Goal: Task Accomplishment & Management: Complete application form

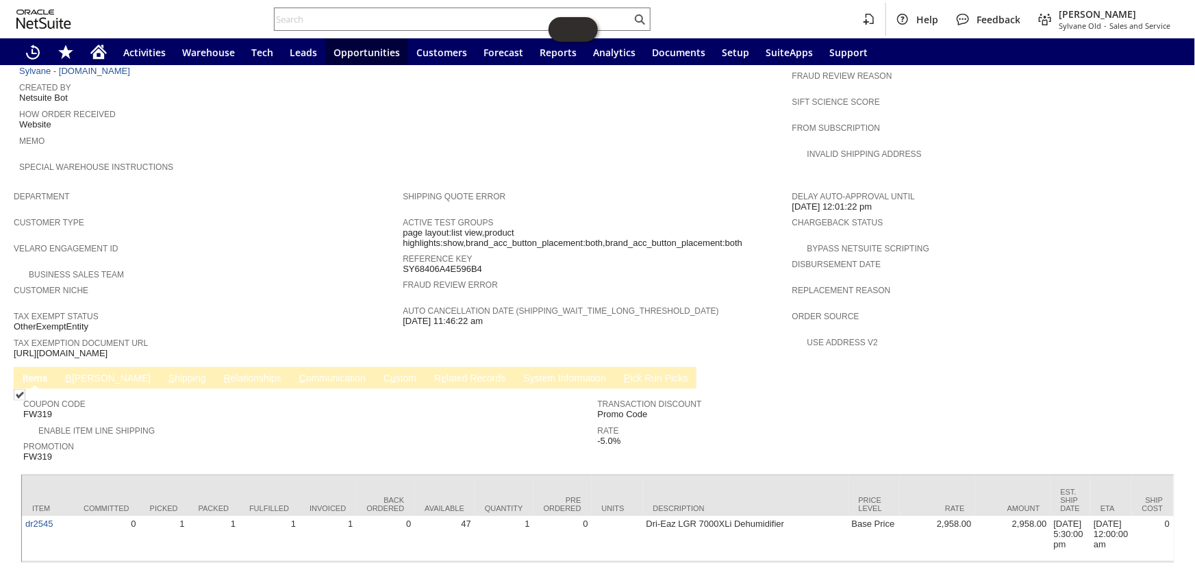
click at [296, 372] on link "C ommunication" at bounding box center [332, 378] width 73 height 13
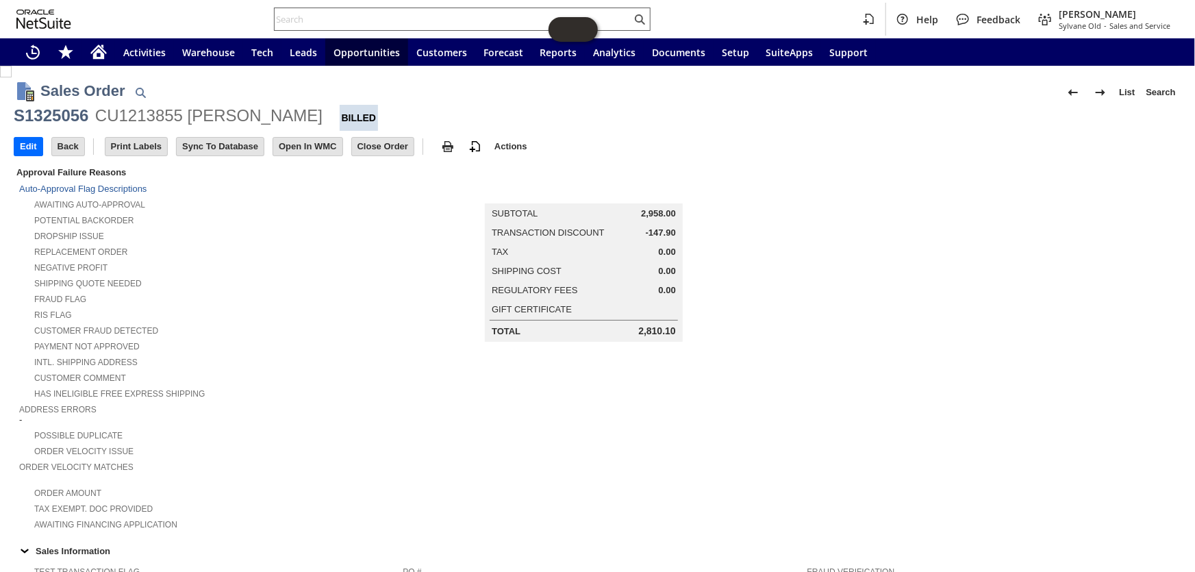
click at [320, 20] on input "text" at bounding box center [453, 19] width 357 height 16
paste input "CU1234640"
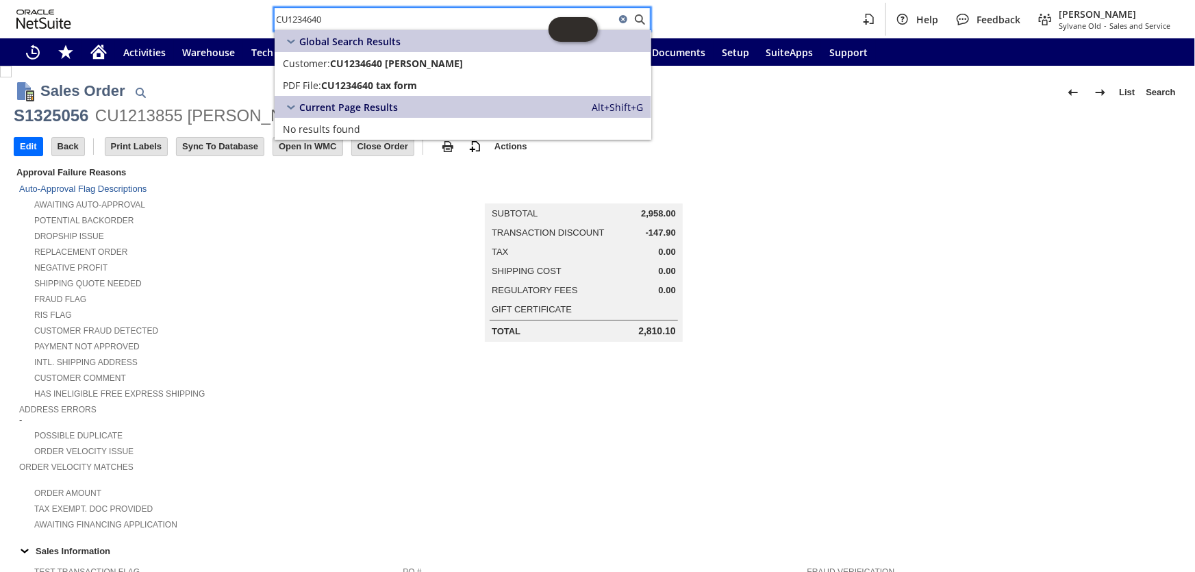
type input "CU1234640"
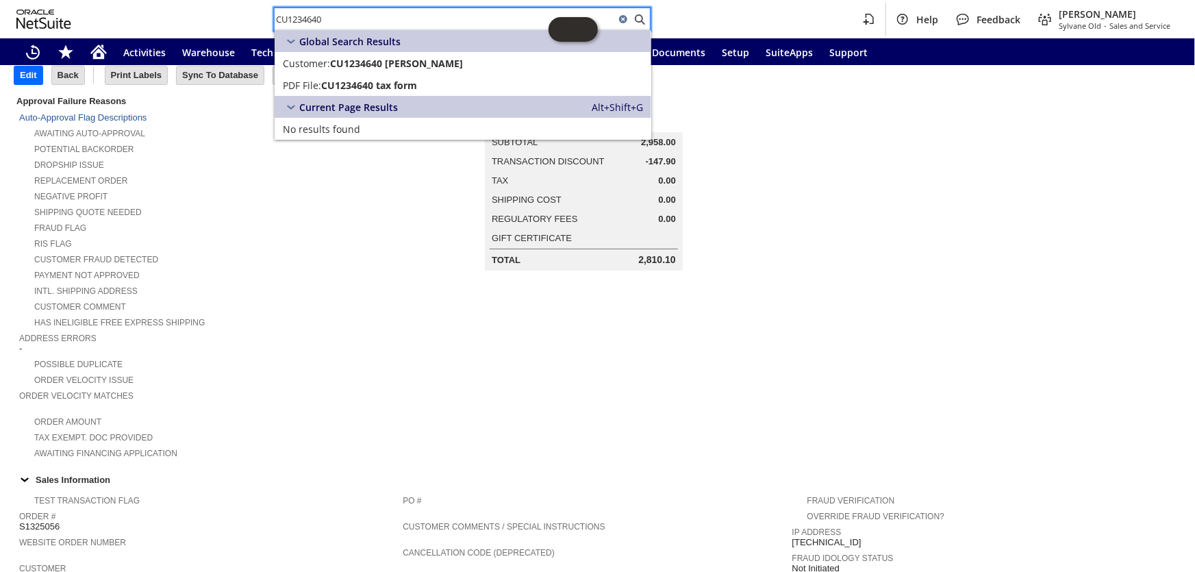
scroll to position [62, 0]
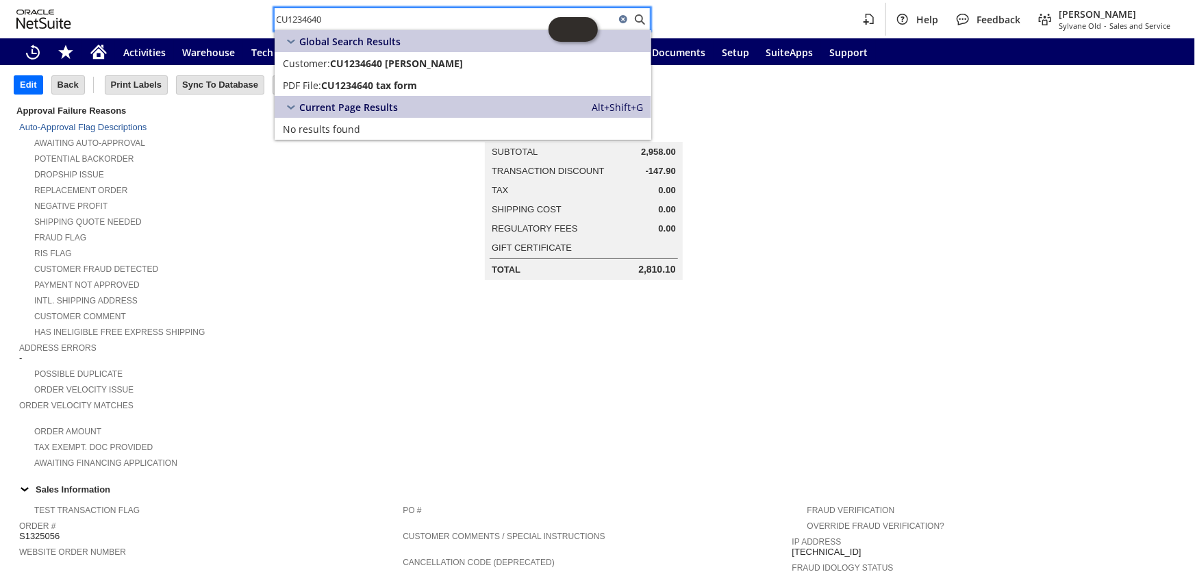
drag, startPoint x: 262, startPoint y: 7, endPoint x: 227, endPoint y: 7, distance: 34.9
click at [227, 7] on div "CU1234640 Help Feedback Coby Miller Sylvane Old - Sales and Service" at bounding box center [597, 19] width 1195 height 38
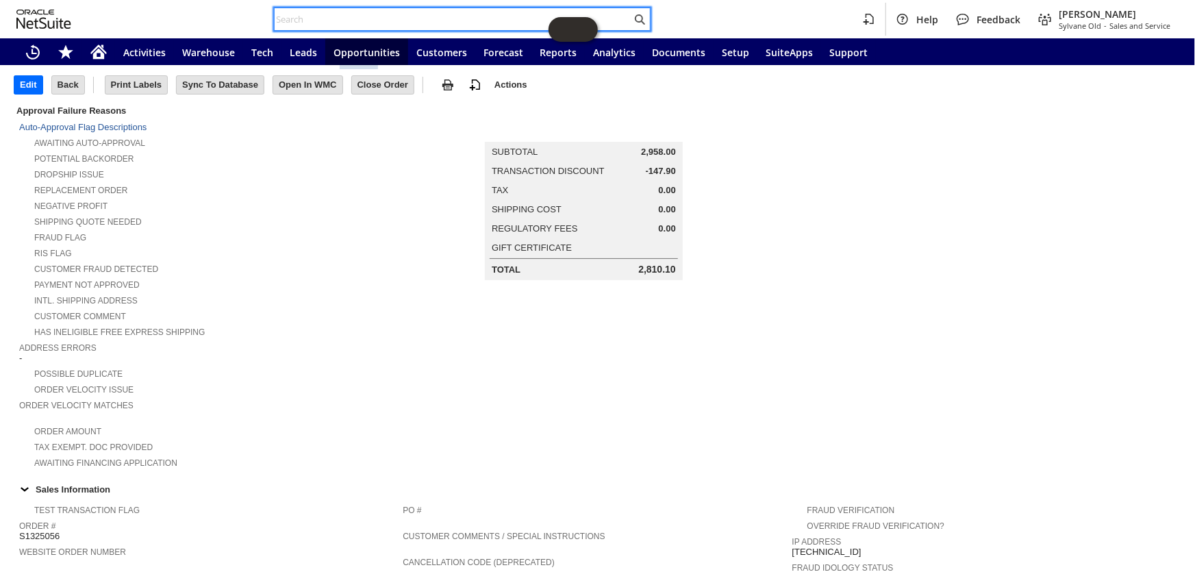
paste input "S1346845"
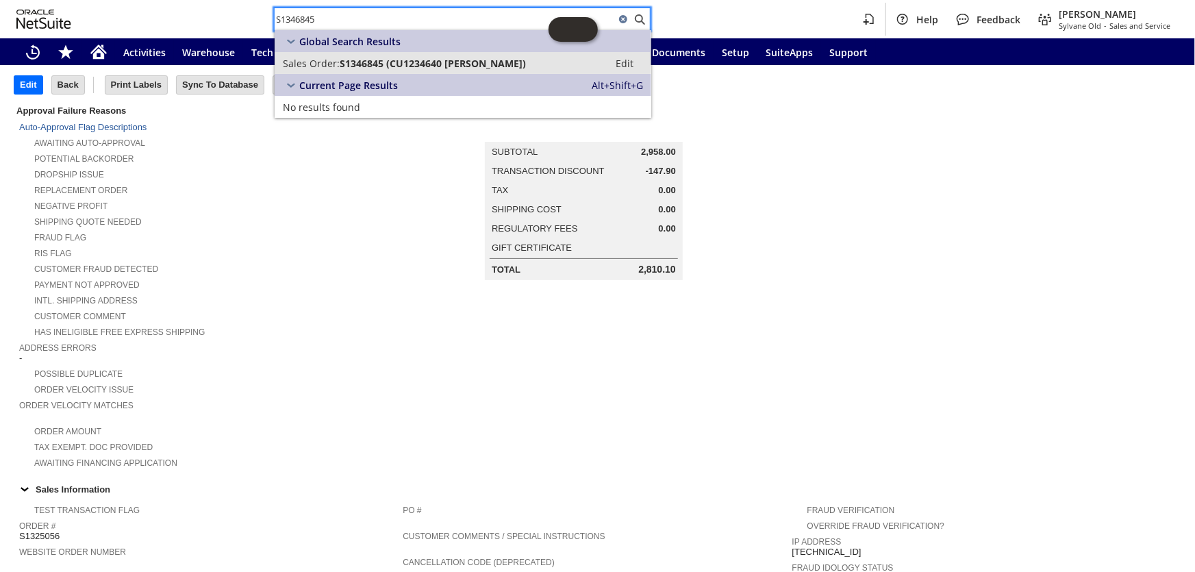
type input "S1346845"
click at [414, 61] on span "S1346845 (CU1234640 Mark Deno)" at bounding box center [433, 63] width 186 height 13
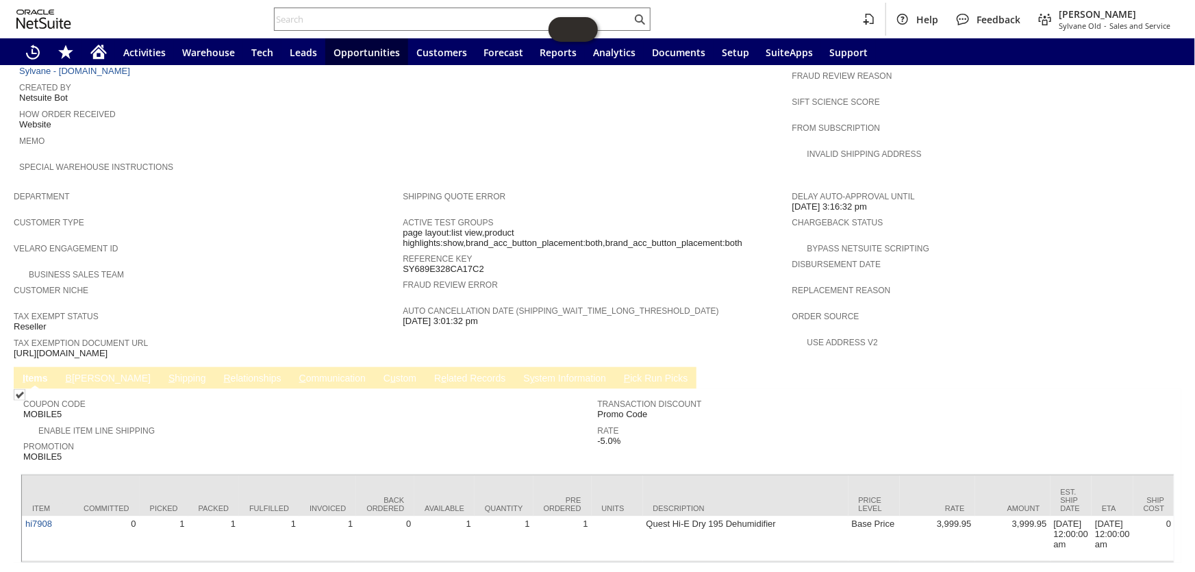
scroll to position [657, 0]
click at [296, 372] on link "C ommunication" at bounding box center [332, 378] width 73 height 13
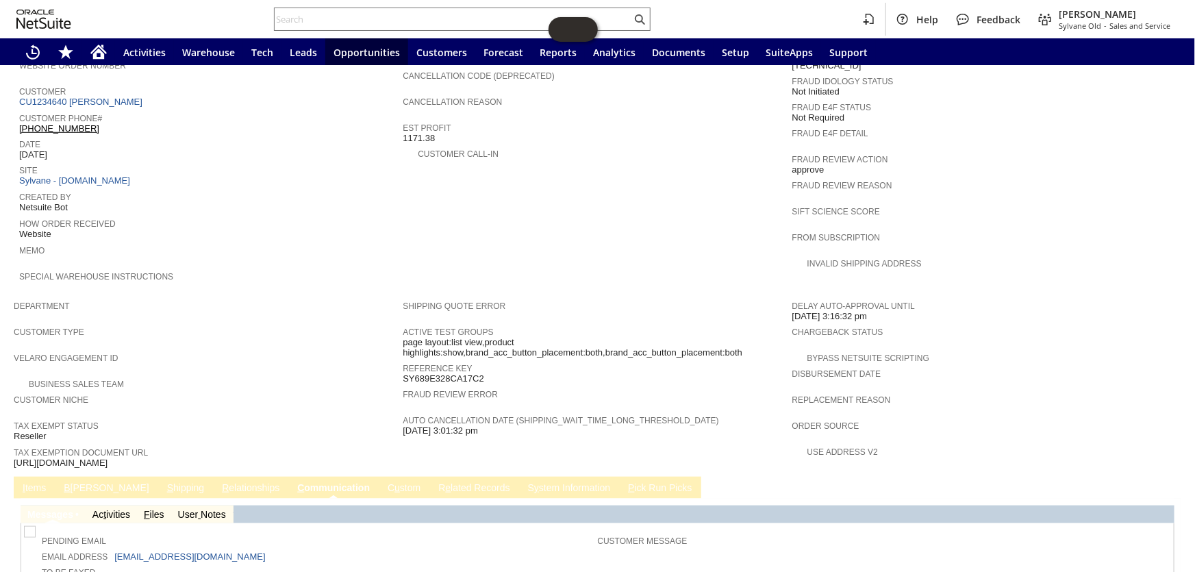
scroll to position [548, 0]
click at [88, 96] on link "CU1234640 [PERSON_NAME]" at bounding box center [82, 101] width 127 height 10
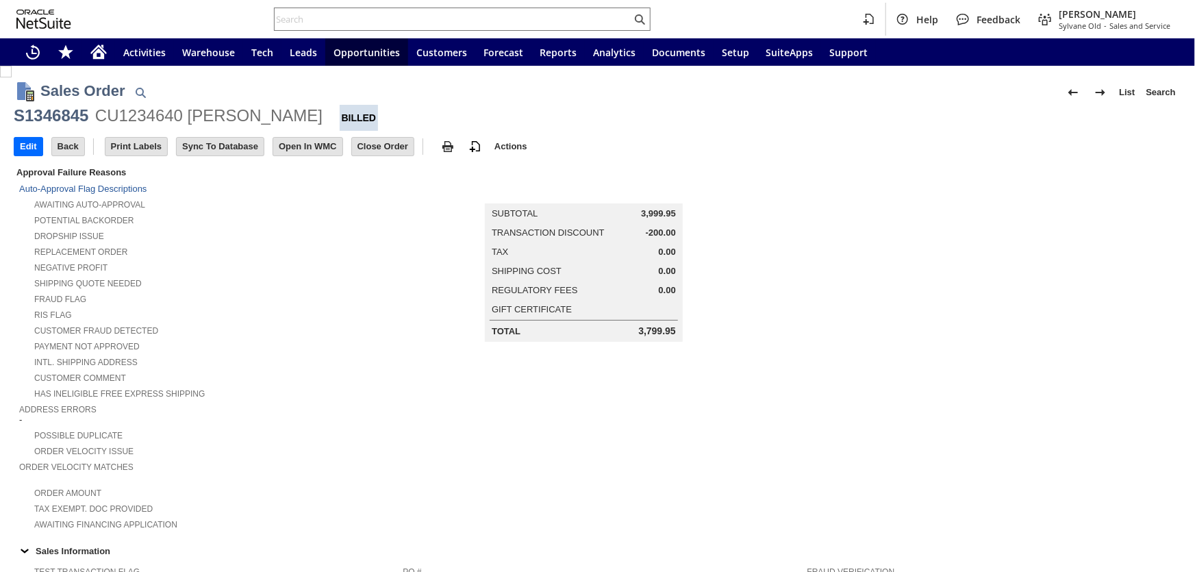
scroll to position [657, 0]
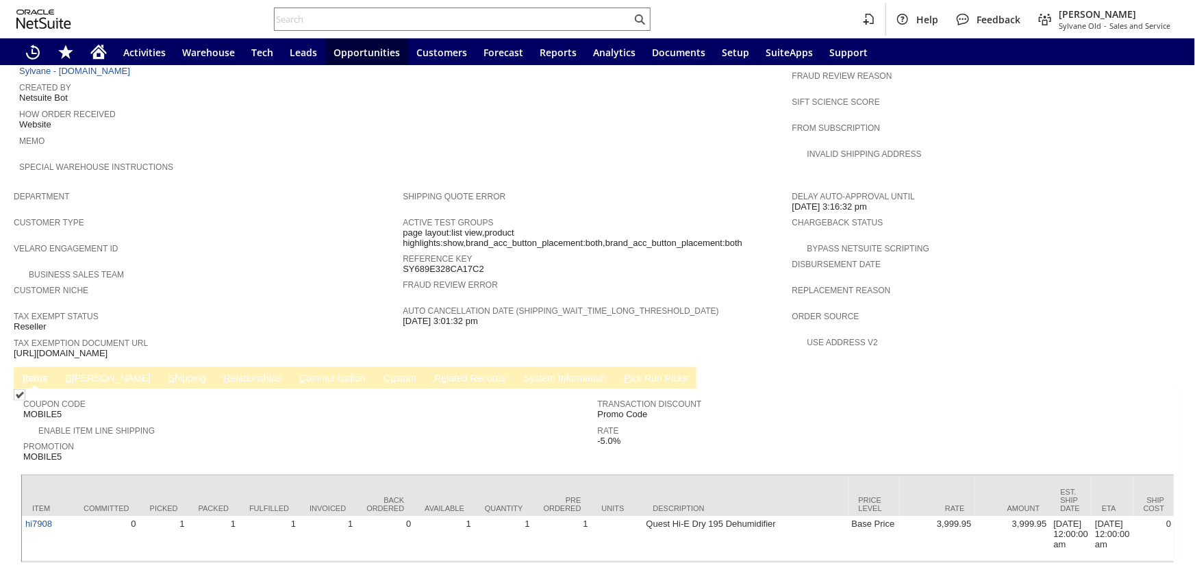
click at [296, 372] on link "C ommunication" at bounding box center [332, 378] width 73 height 13
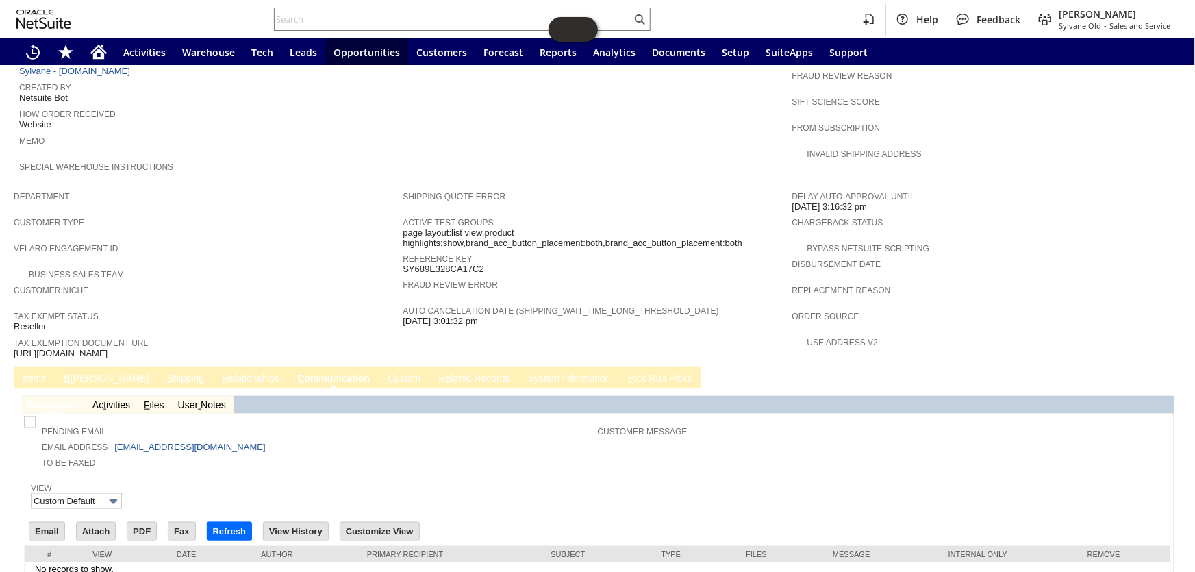
scroll to position [0, 0]
click at [25, 372] on link "I tems" at bounding box center [34, 378] width 30 height 13
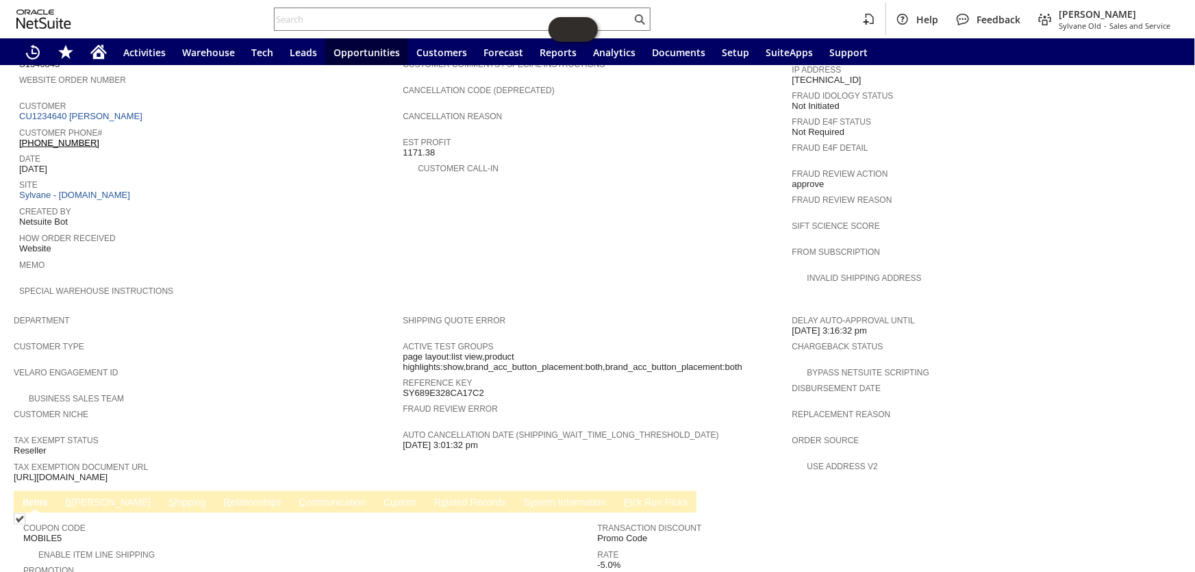
scroll to position [471, 0]
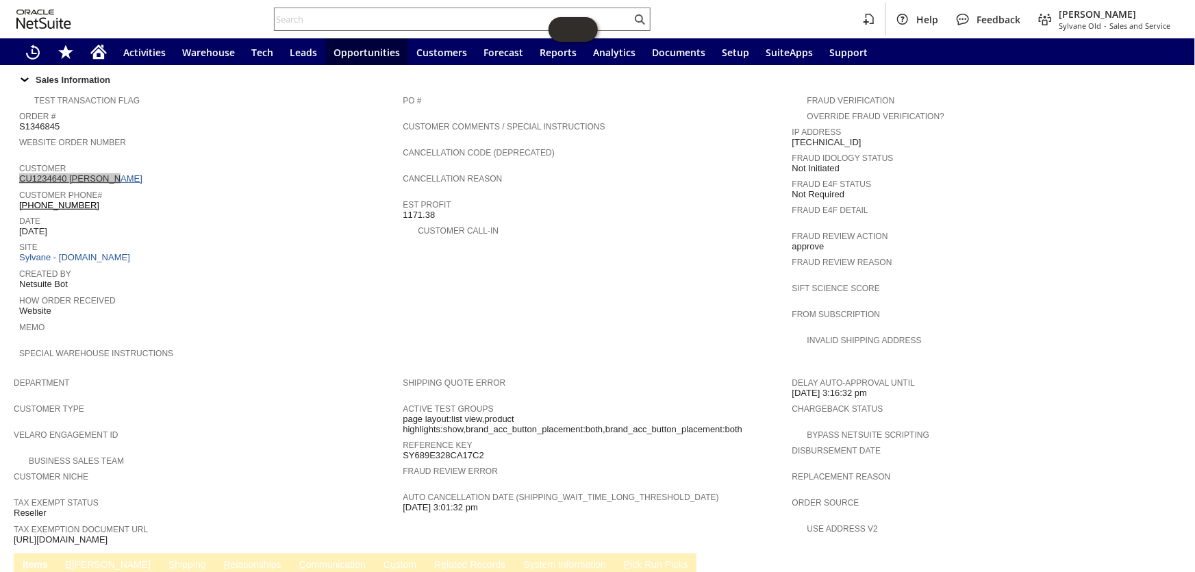
drag, startPoint x: 122, startPoint y: 150, endPoint x: 20, endPoint y: 156, distance: 102.2
click at [20, 160] on div "Customer CU1234640 Mark Deno" at bounding box center [207, 172] width 377 height 25
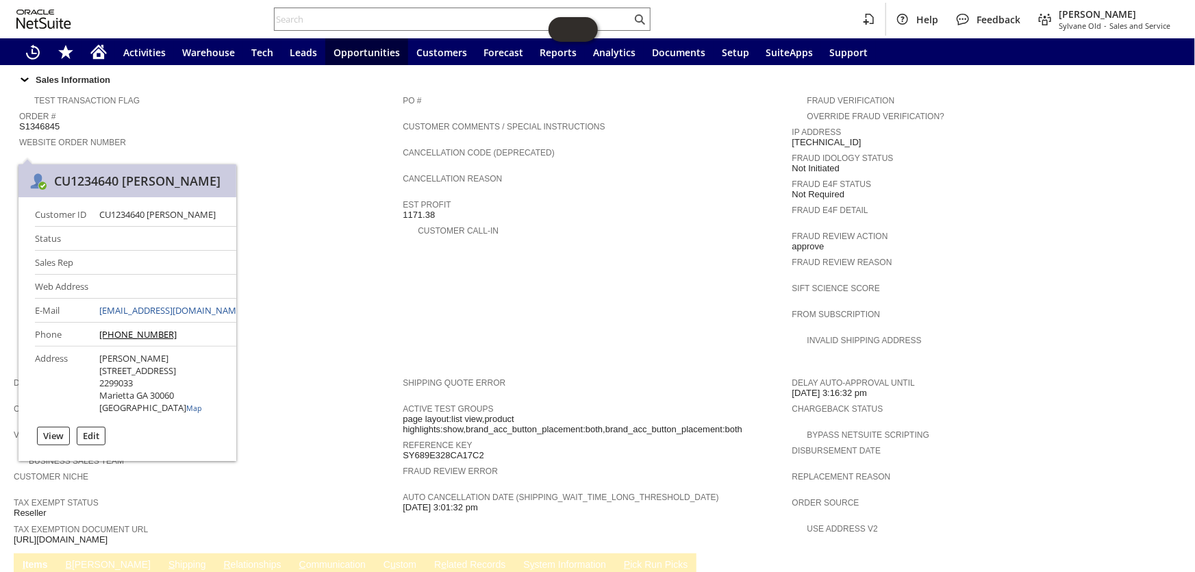
copy link "CU1234640 Mark Deno"
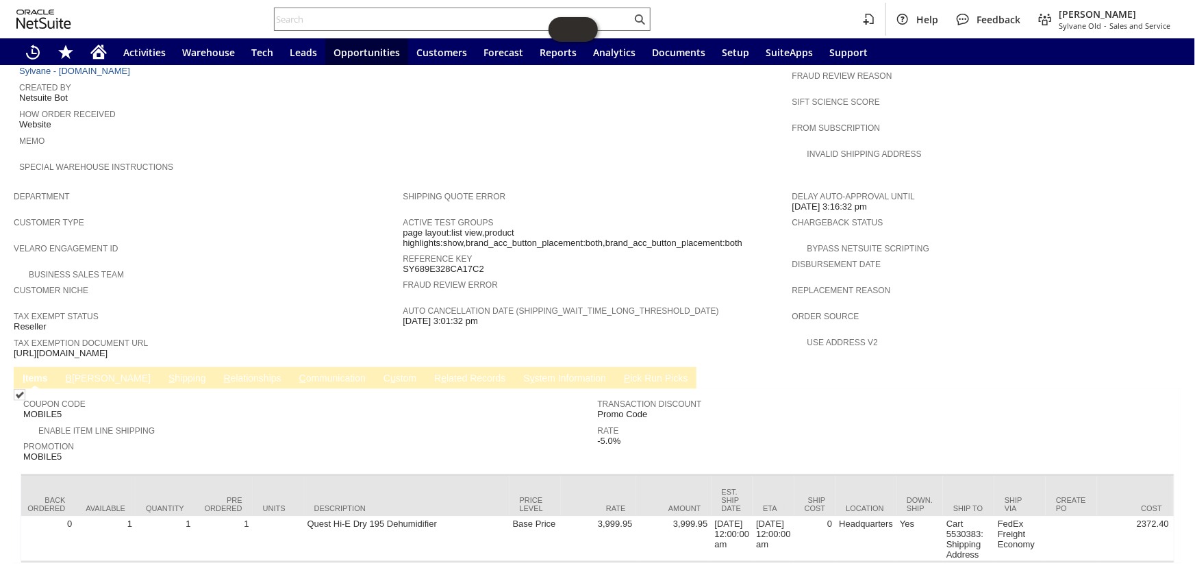
scroll to position [0, 0]
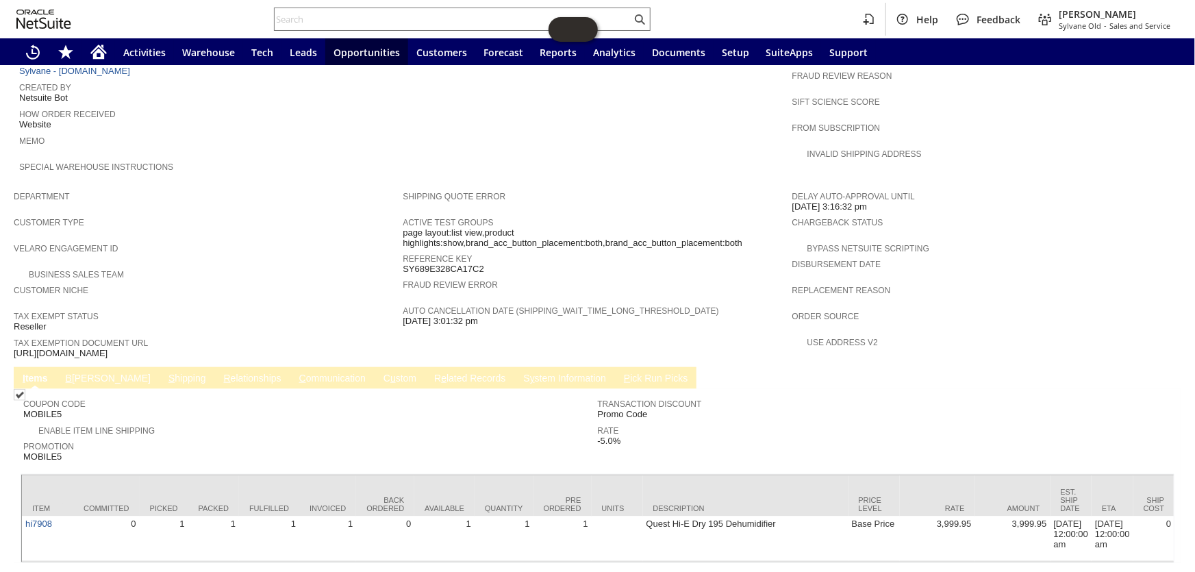
click at [296, 372] on link "C ommunication" at bounding box center [332, 378] width 73 height 13
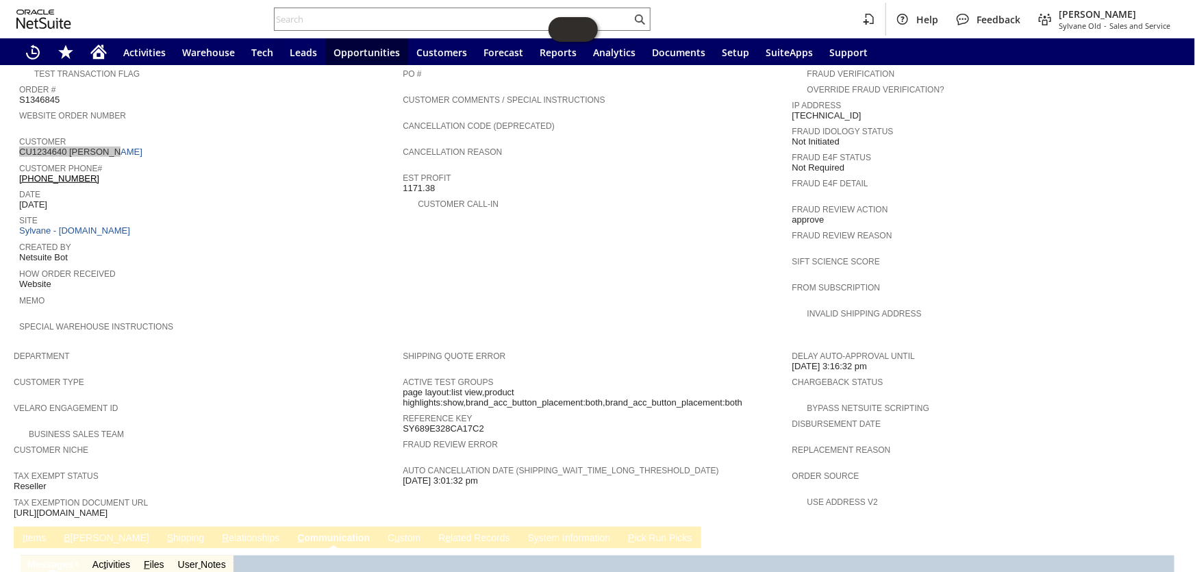
scroll to position [673, 0]
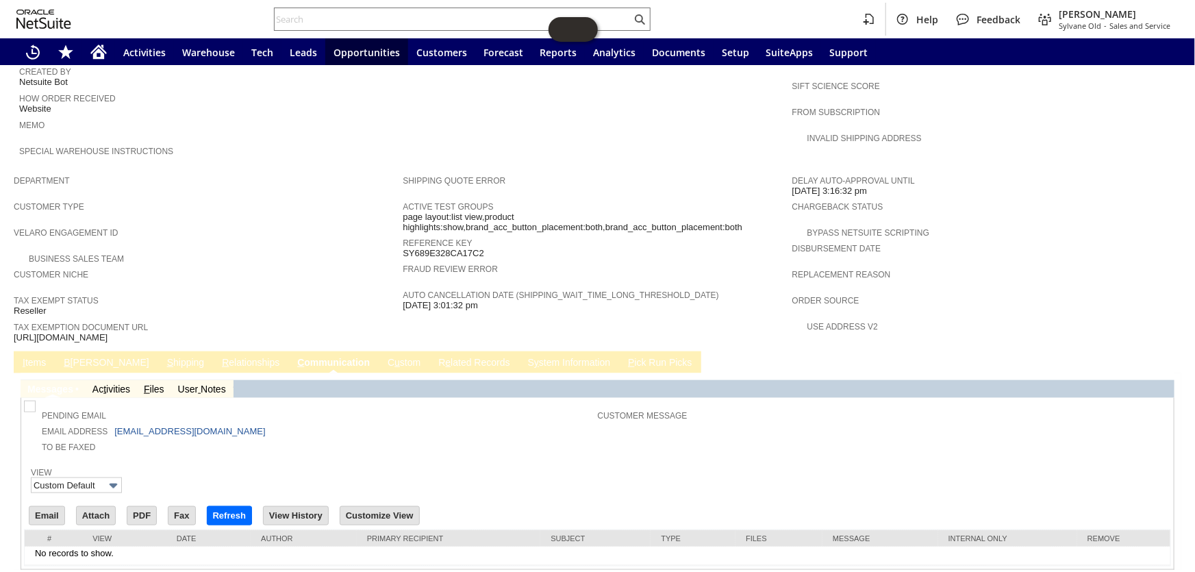
click at [36, 357] on link "I tems" at bounding box center [34, 363] width 30 height 13
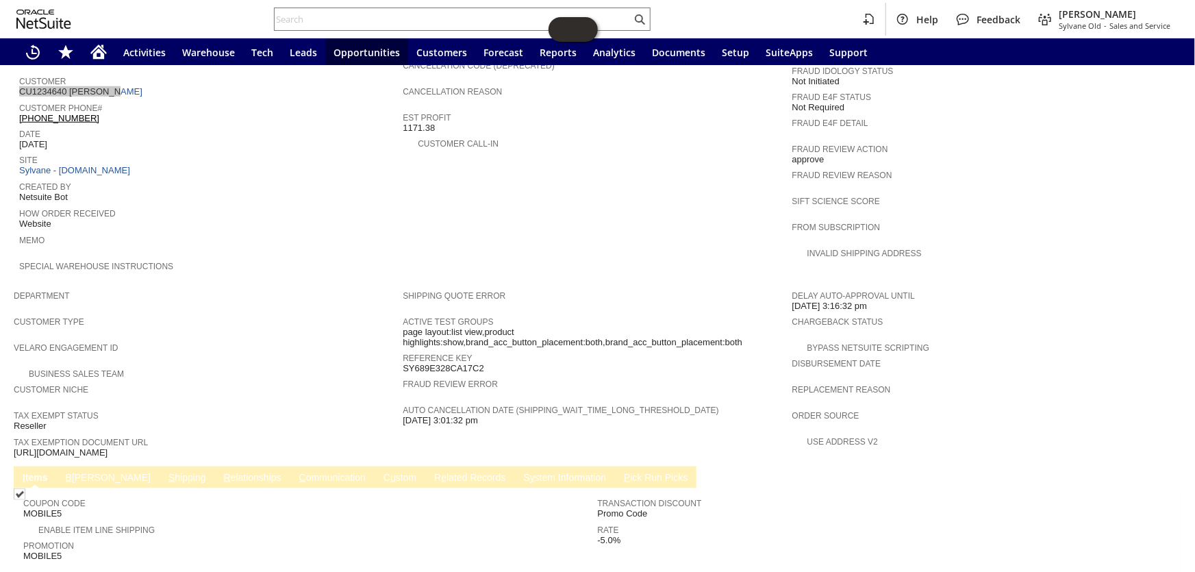
scroll to position [472, 0]
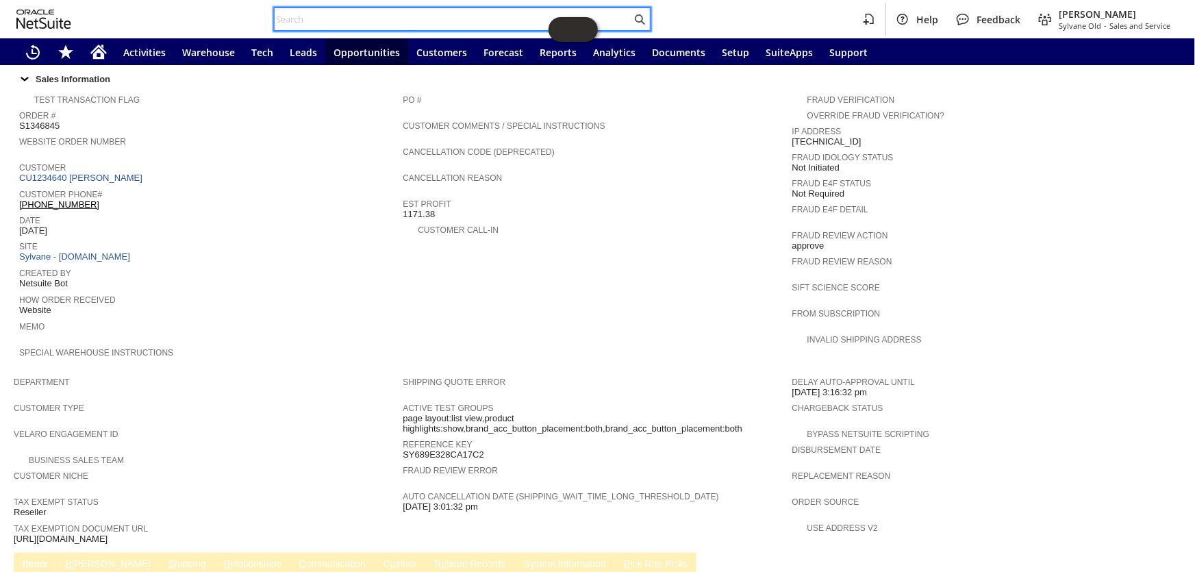
click at [351, 25] on input "text" at bounding box center [453, 19] width 357 height 16
paste input "CU1234640 Mark Deno"
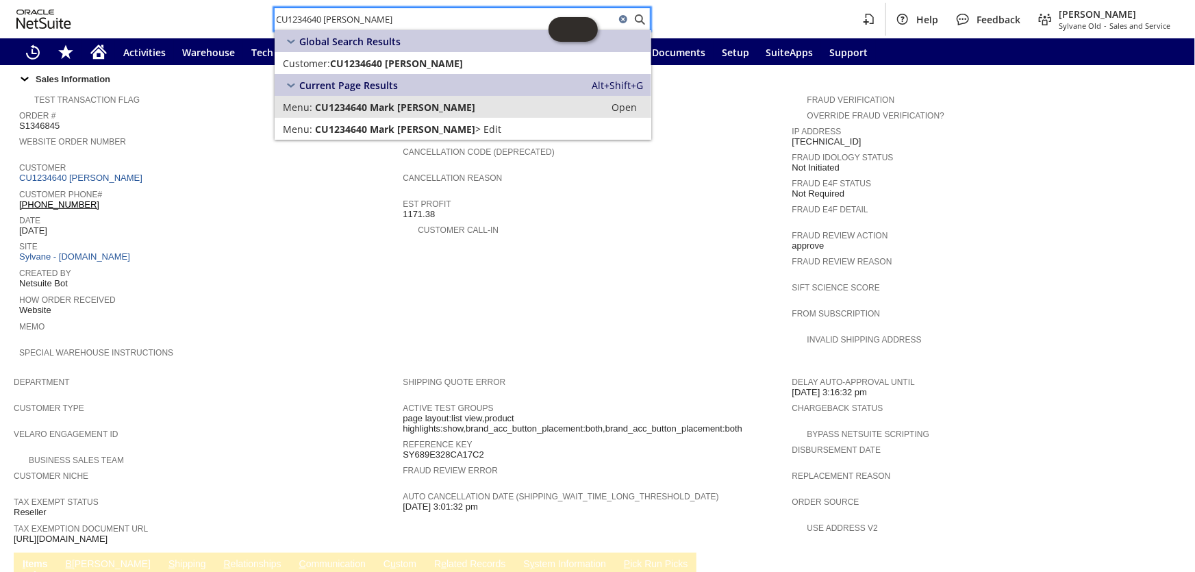
type input "CU1234640 Mark Deno"
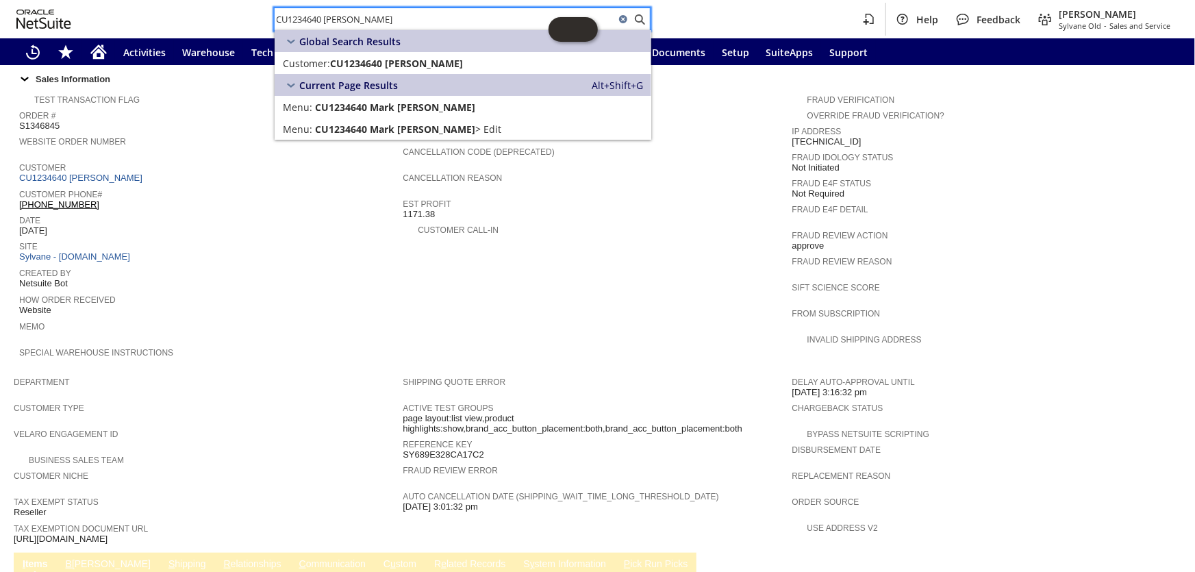
drag, startPoint x: 342, startPoint y: 12, endPoint x: 193, endPoint y: 5, distance: 148.8
click at [193, 5] on div "CU1234640 Mark Deno Help Feedback Coby Miller Sylvane Old - Sales and Service" at bounding box center [597, 19] width 1195 height 38
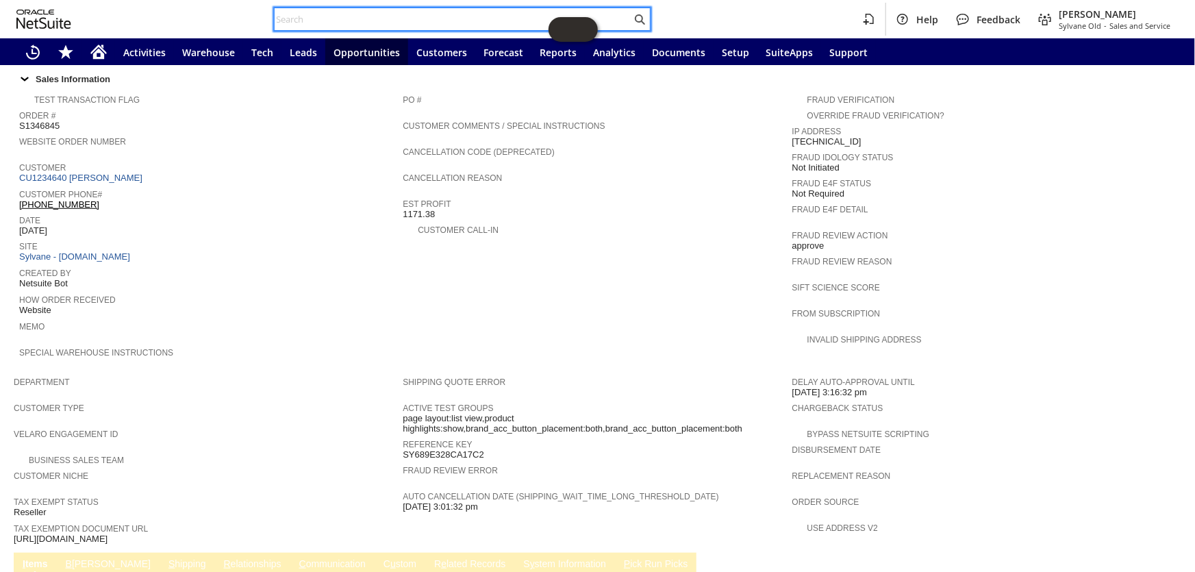
drag, startPoint x: 304, startPoint y: 19, endPoint x: 286, endPoint y: 21, distance: 18.5
paste input "S1351494"
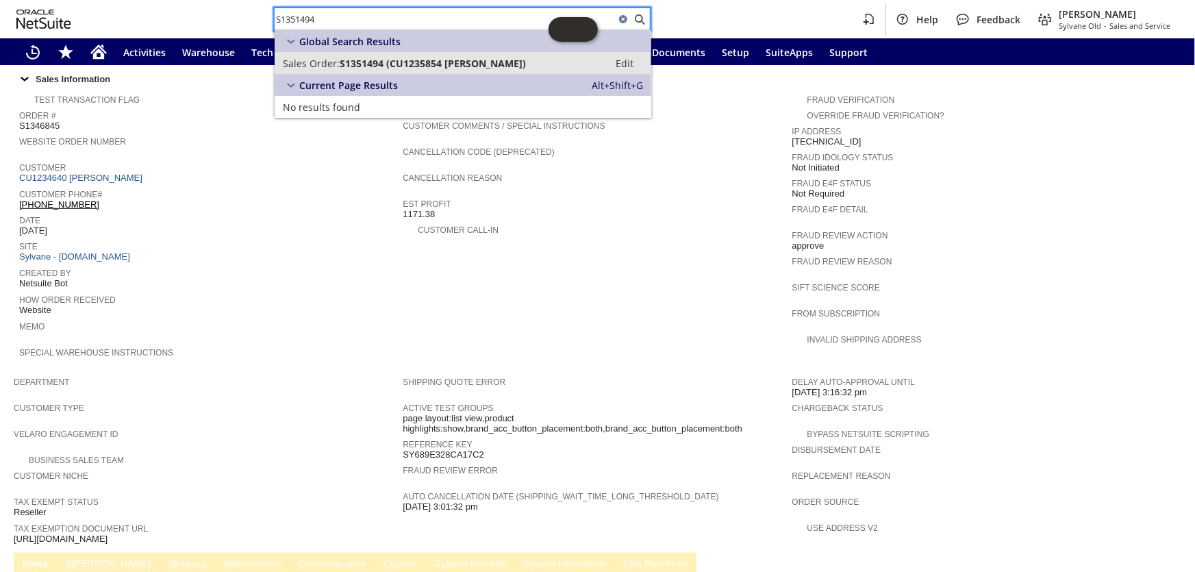
type input "S1351494"
click at [370, 55] on link "Sales Order: S1351494 (CU1235854 James Moore) Edit" at bounding box center [463, 63] width 377 height 22
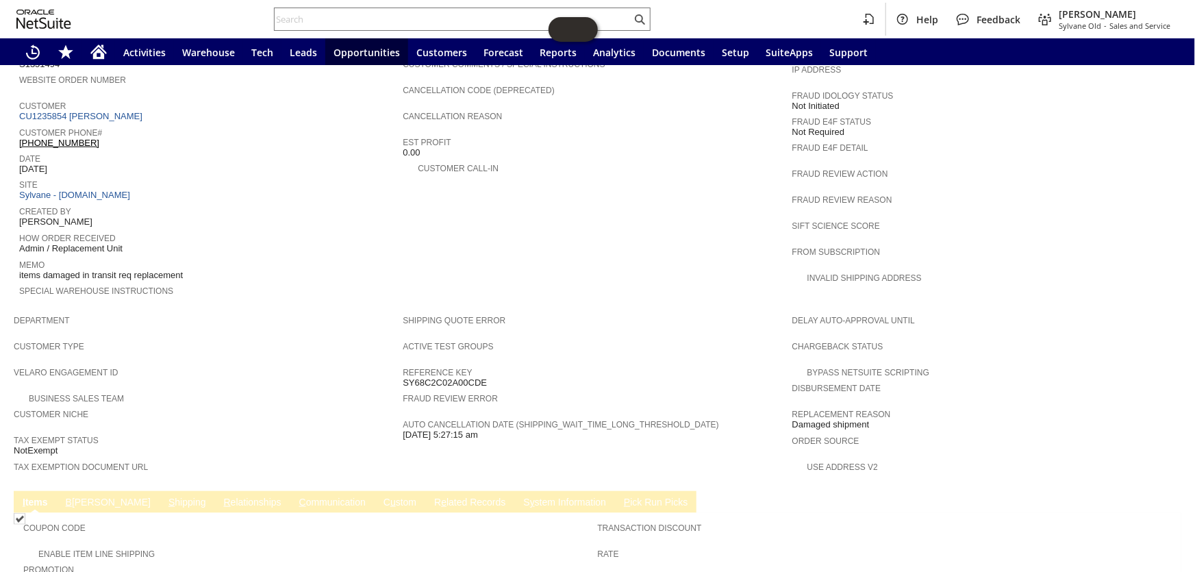
scroll to position [284, 0]
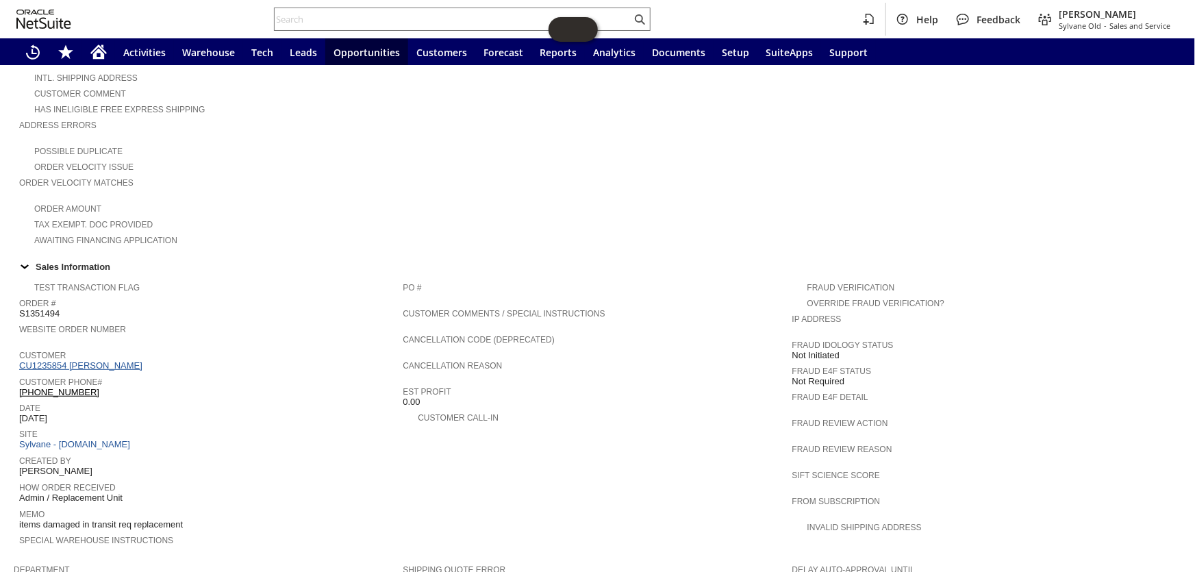
click at [84, 360] on link "CU1235854 James Moore" at bounding box center [82, 365] width 127 height 10
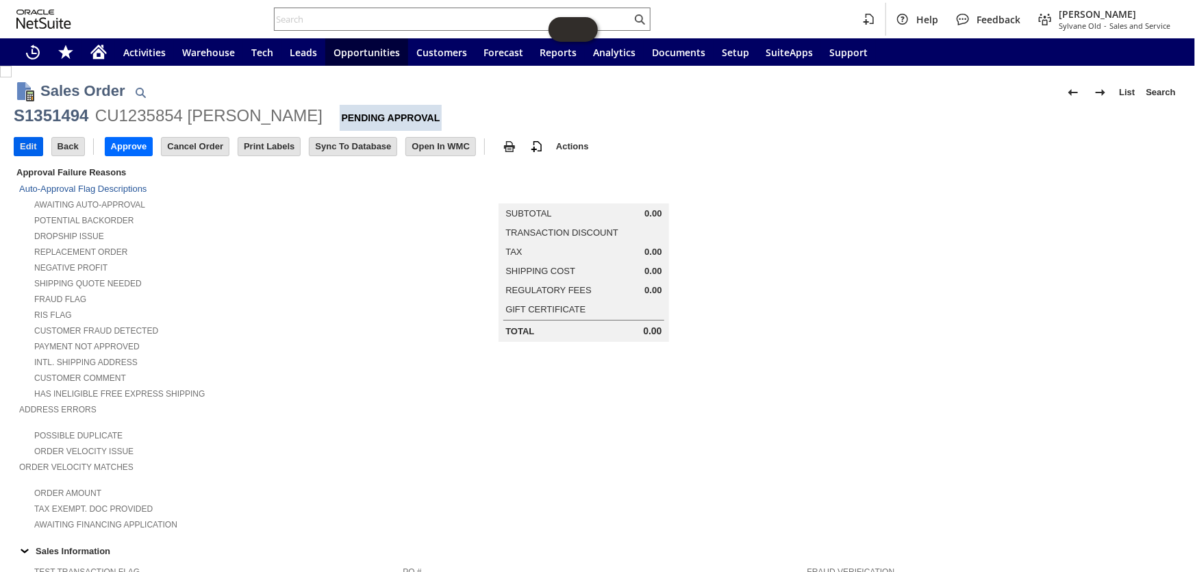
click at [14, 141] on input "Edit" at bounding box center [28, 147] width 28 height 18
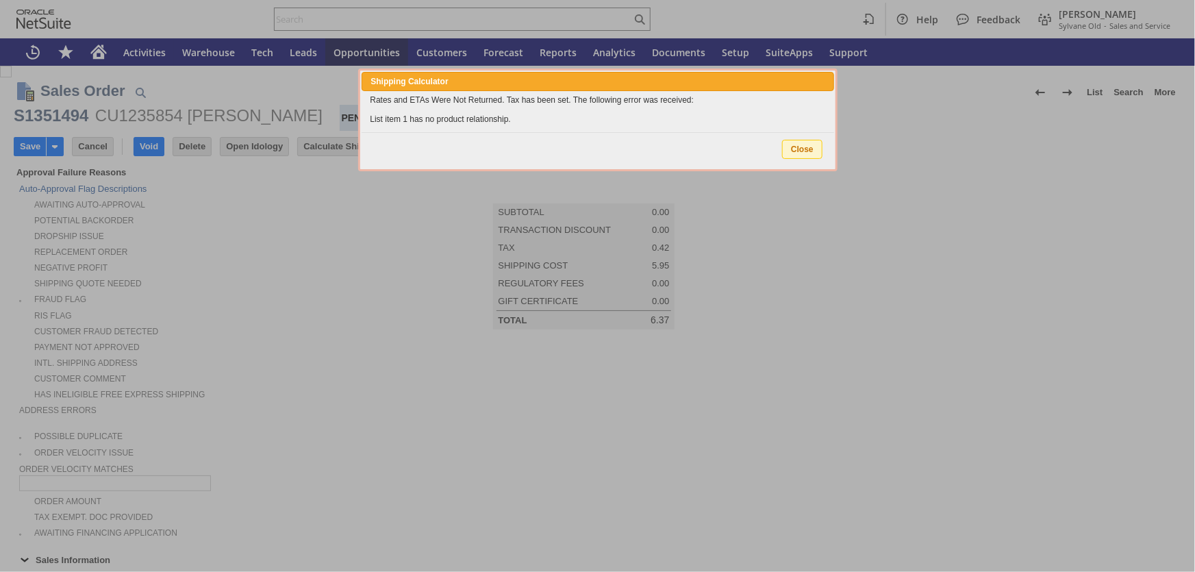
type input "Intelligent Recommendations ⁰"
type input "Add"
type input "Copy Previous"
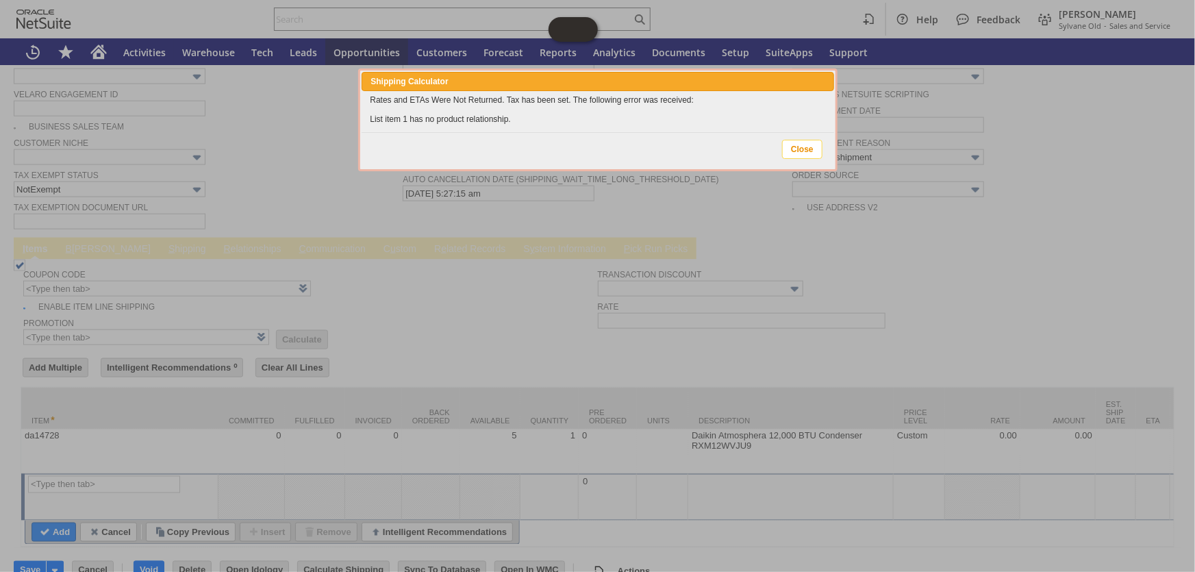
click at [799, 142] on span "Close" at bounding box center [802, 149] width 39 height 18
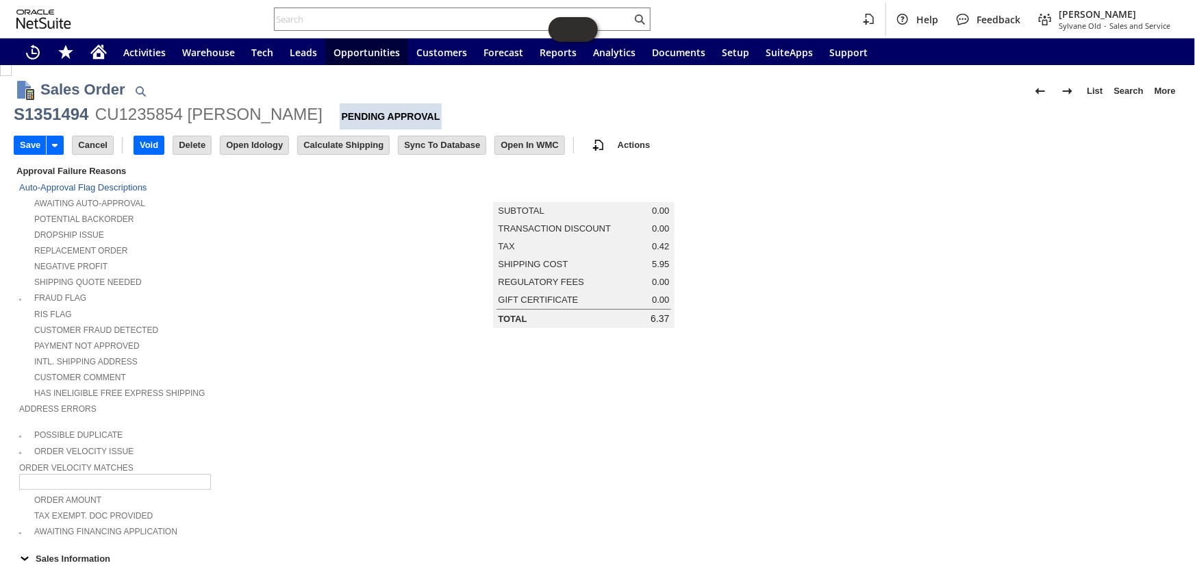
scroll to position [0, 0]
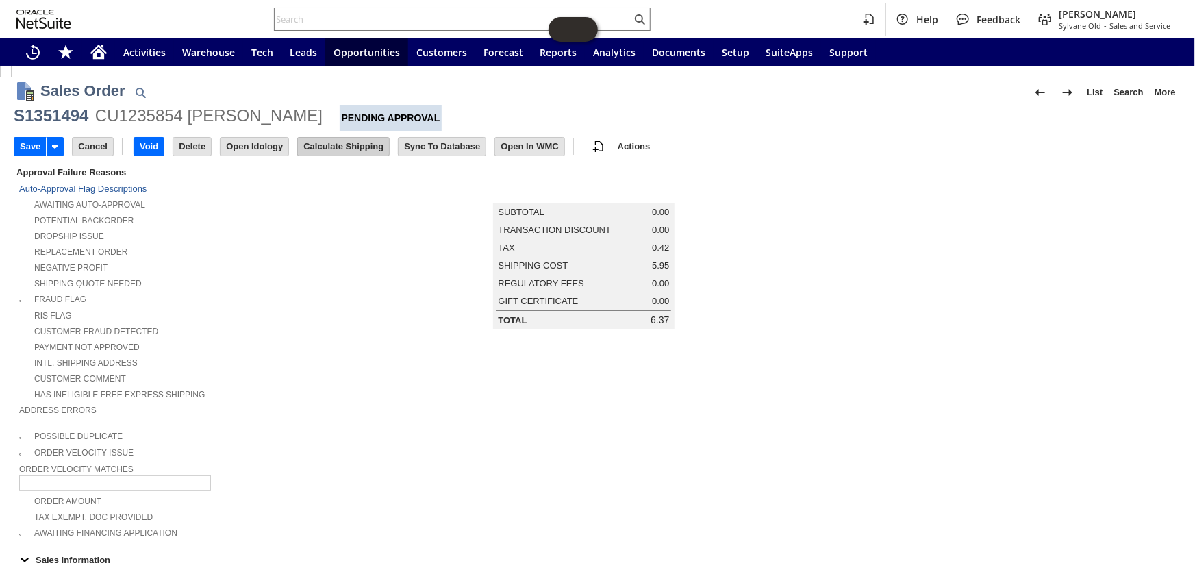
click at [342, 142] on input "Calculate Shipping" at bounding box center [343, 147] width 91 height 18
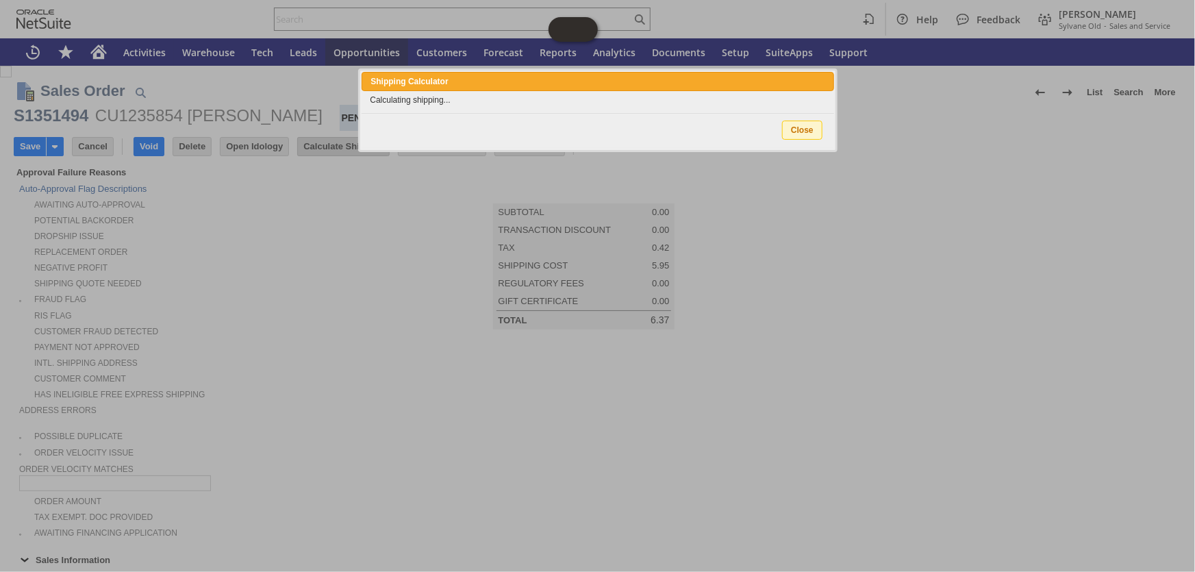
type input "Add"
type input "Copy Previous"
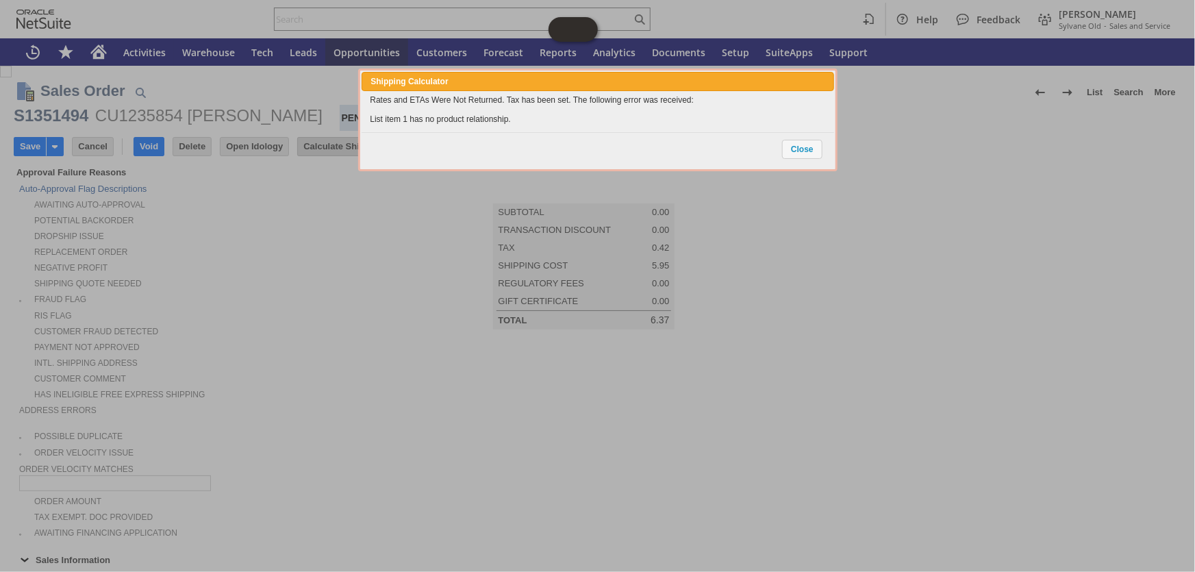
scroll to position [943, 0]
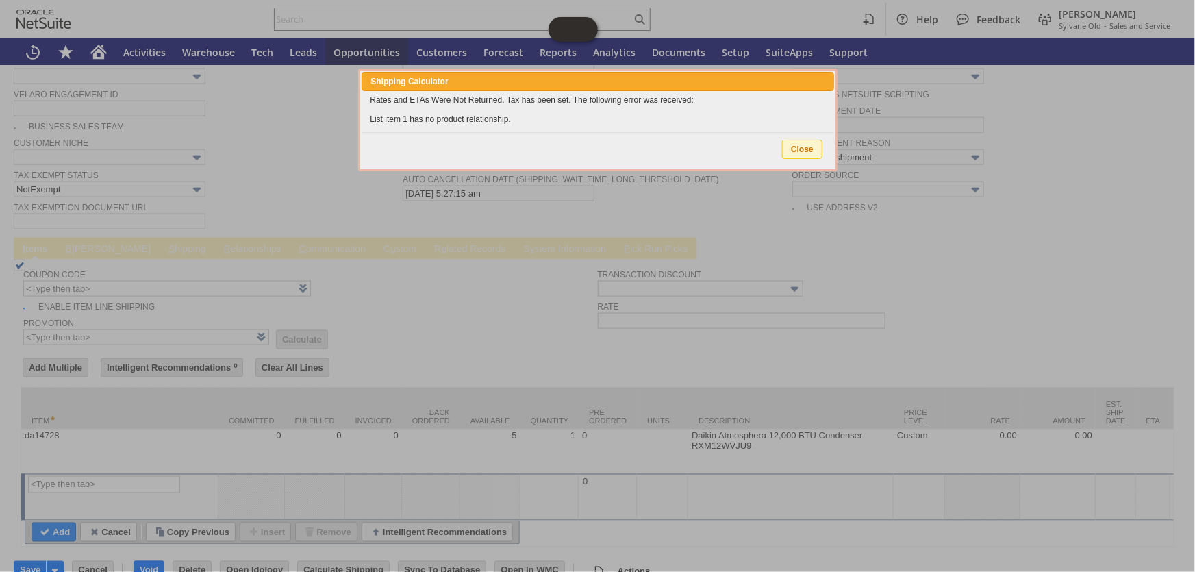
click at [799, 150] on span "Close" at bounding box center [802, 149] width 39 height 18
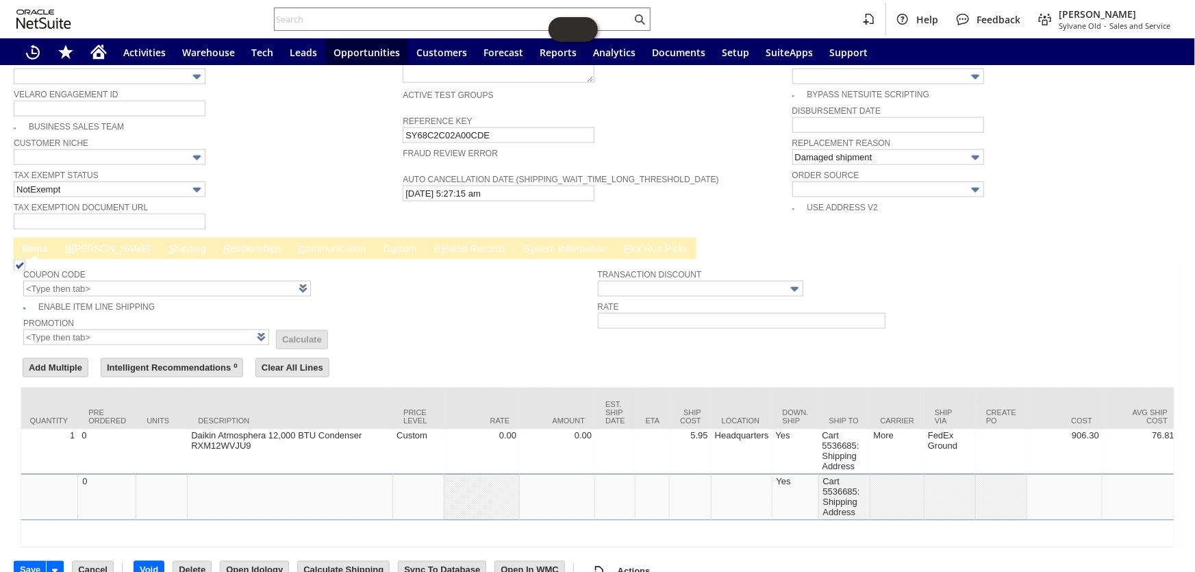
scroll to position [0, 574]
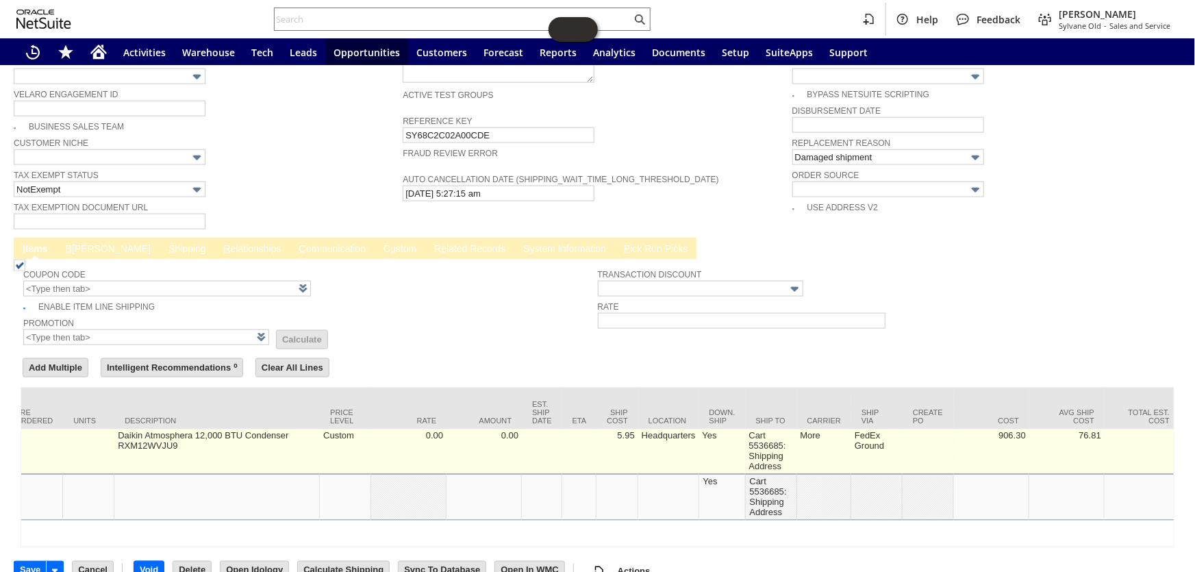
click at [626, 429] on td "5.95" at bounding box center [617, 451] width 42 height 45
type input "5.95"
type input "OK"
type input "Make Copy"
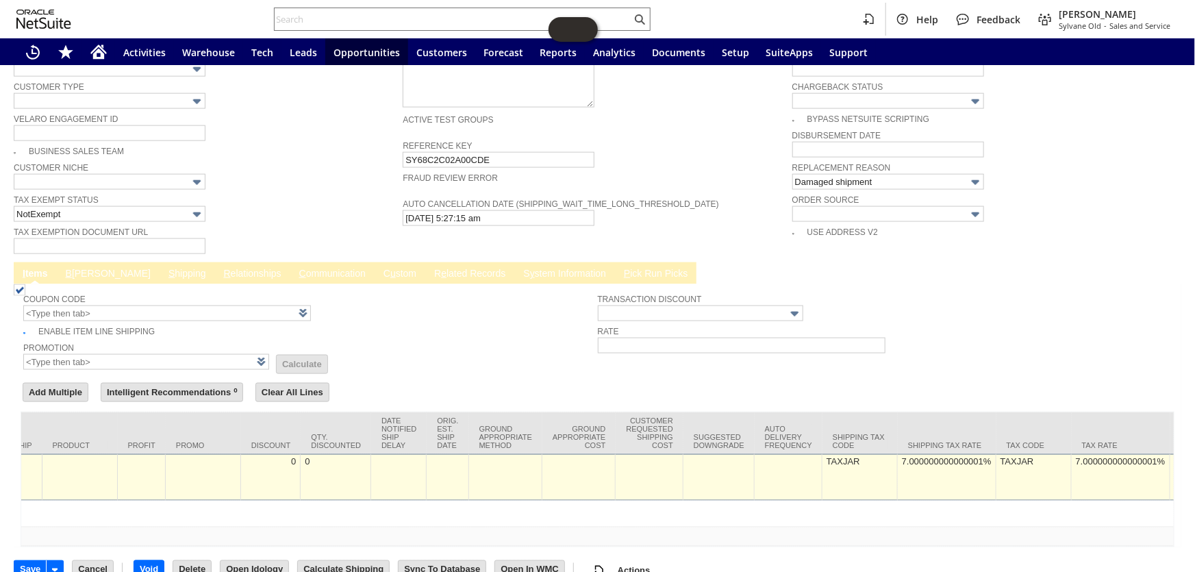
scroll to position [0, 2363]
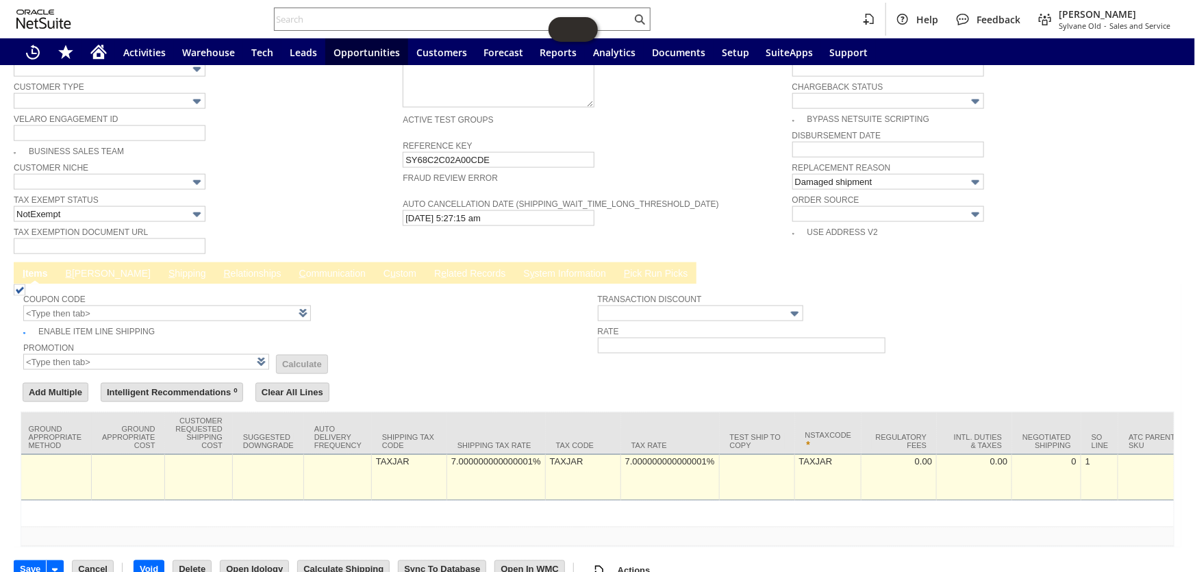
type input "0"
click at [681, 419] on td "Tax Rate" at bounding box center [670, 433] width 99 height 42
click at [682, 456] on div "7.000000000000001%" at bounding box center [669, 462] width 91 height 12
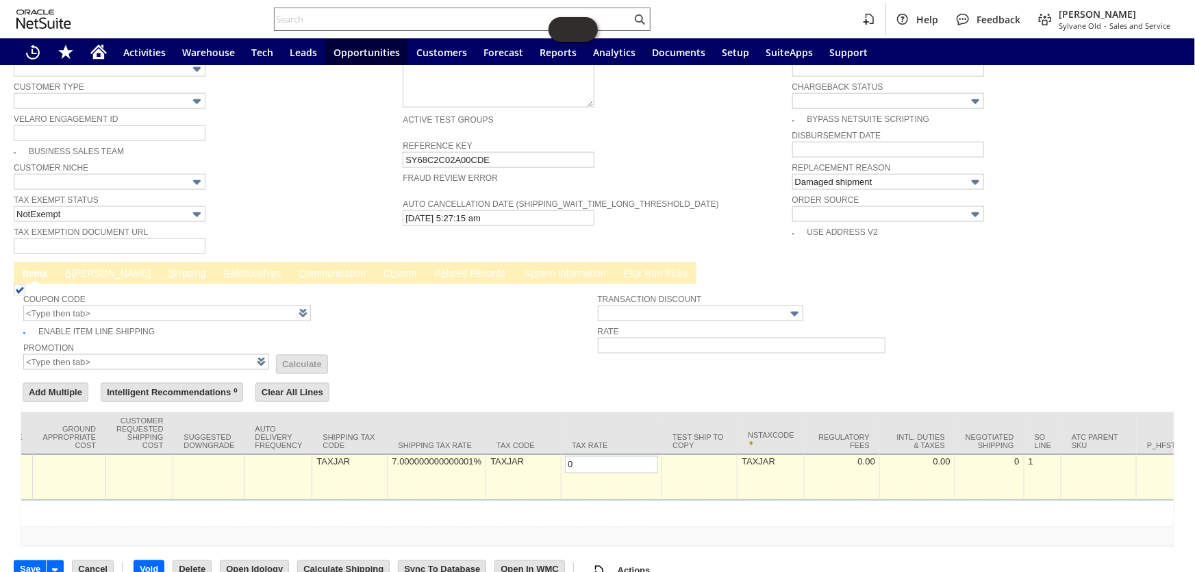
scroll to position [0, 0]
type input "0.0%"
click at [418, 456] on div "7.000000000000001%" at bounding box center [436, 462] width 91 height 12
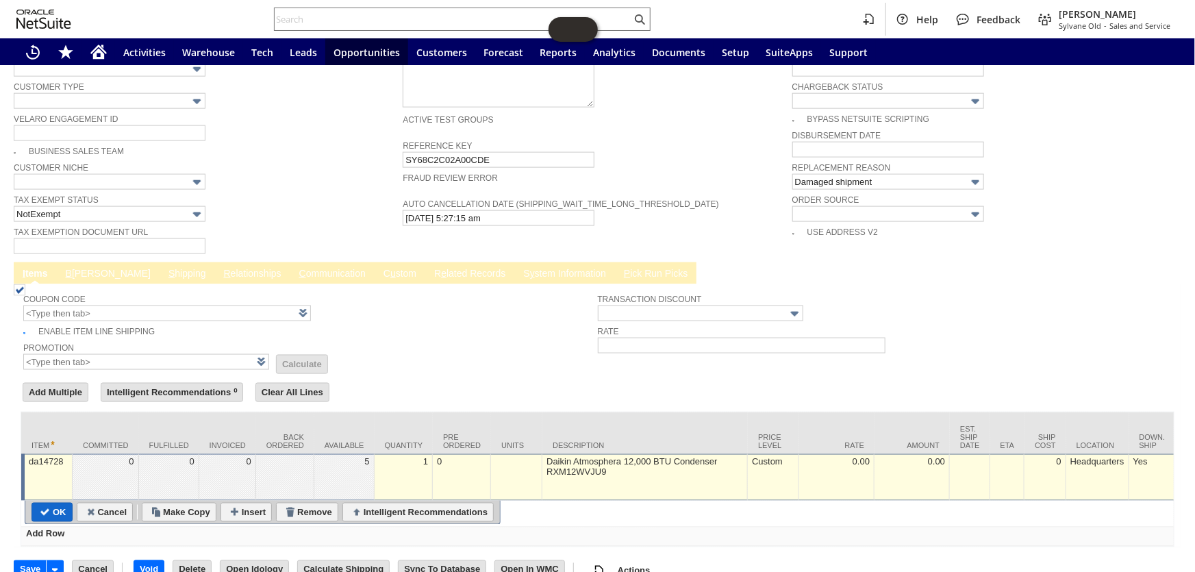
type input "0.0%"
click at [52, 503] on input "OK" at bounding box center [52, 512] width 40 height 18
type input "Add"
type input "Copy Previous"
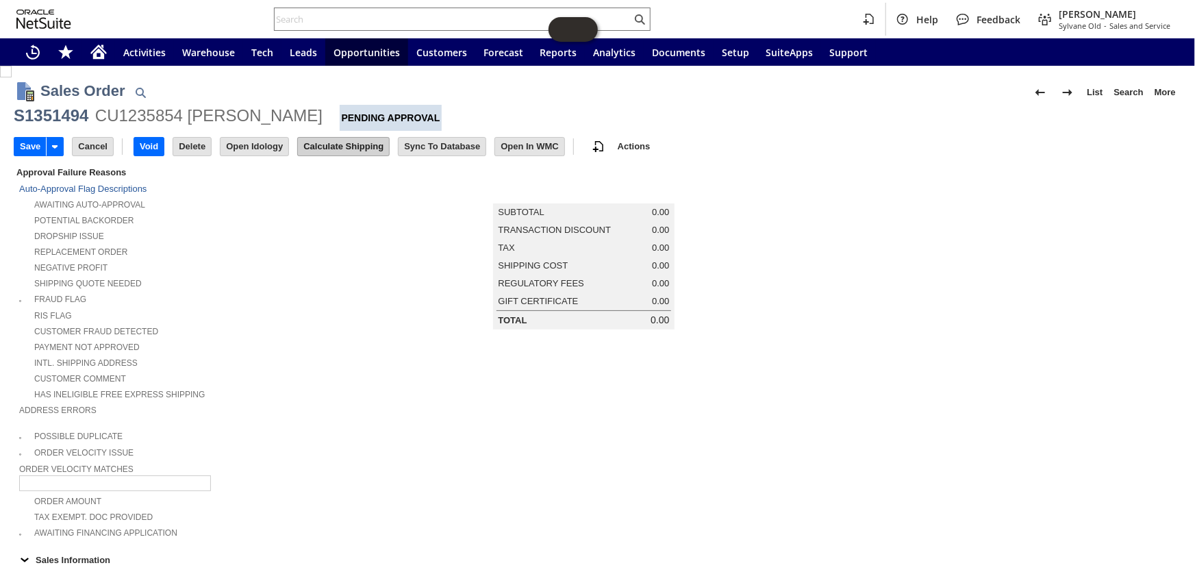
click at [319, 145] on input "Calculate Shipping" at bounding box center [343, 147] width 91 height 18
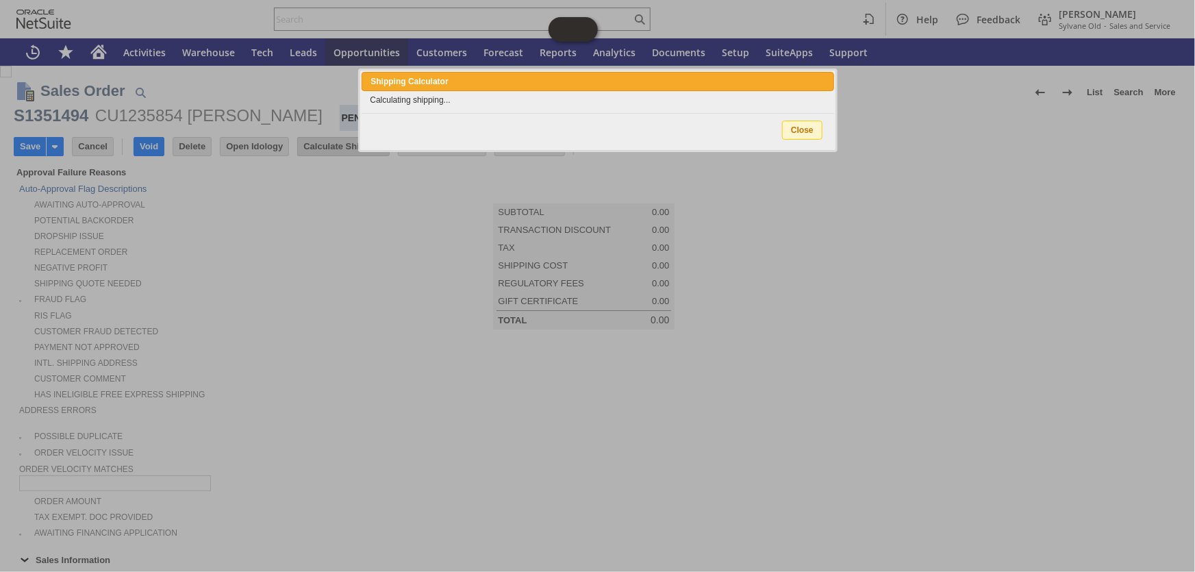
type input "Add"
type input "Copy Previous"
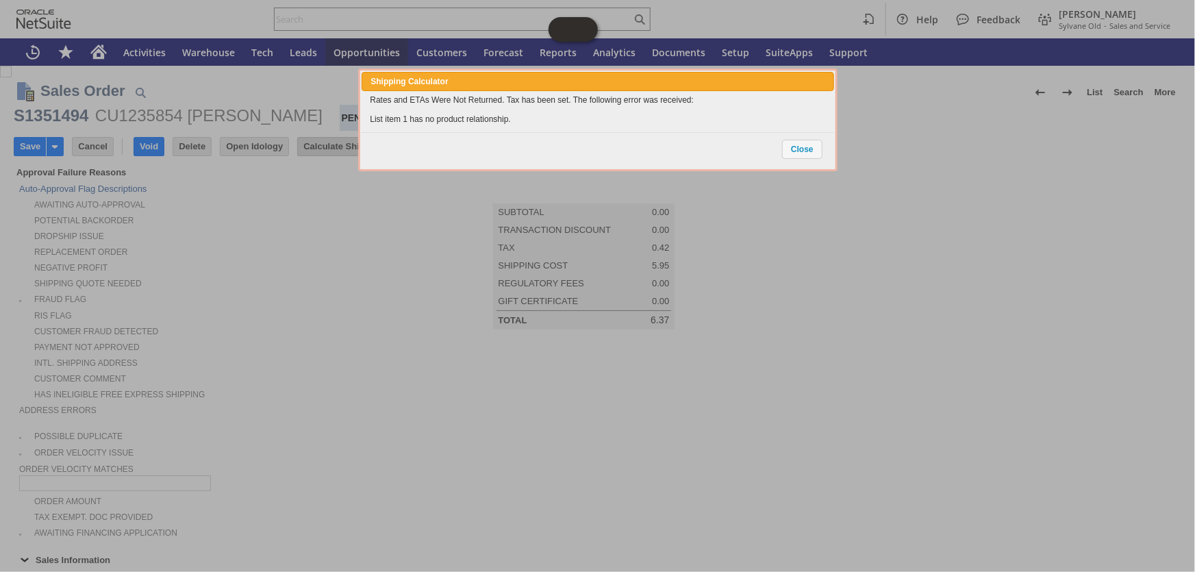
scroll to position [943, 0]
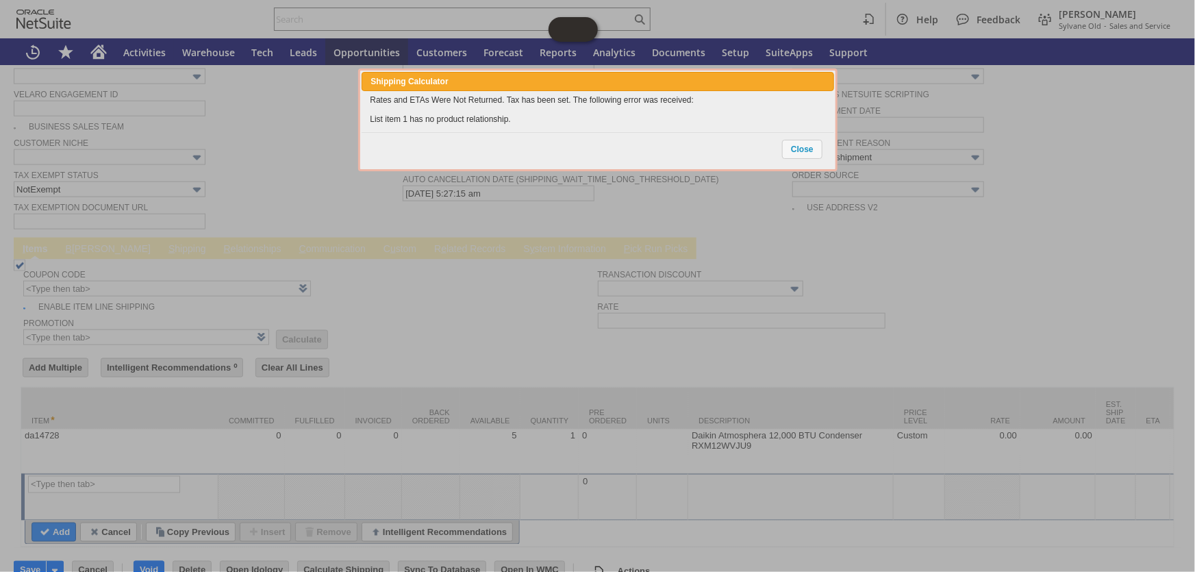
drag, startPoint x: 561, startPoint y: 122, endPoint x: 367, endPoint y: 90, distance: 197.1
click at [367, 91] on div "Rates and ETAs Were Not Returned. Tax has been set. The following error was rec…" at bounding box center [598, 109] width 472 height 37
copy div "Rates and ETAs Were Not Returned. Tax has been set. The following error was rec…"
click at [801, 151] on span "Close" at bounding box center [802, 149] width 39 height 18
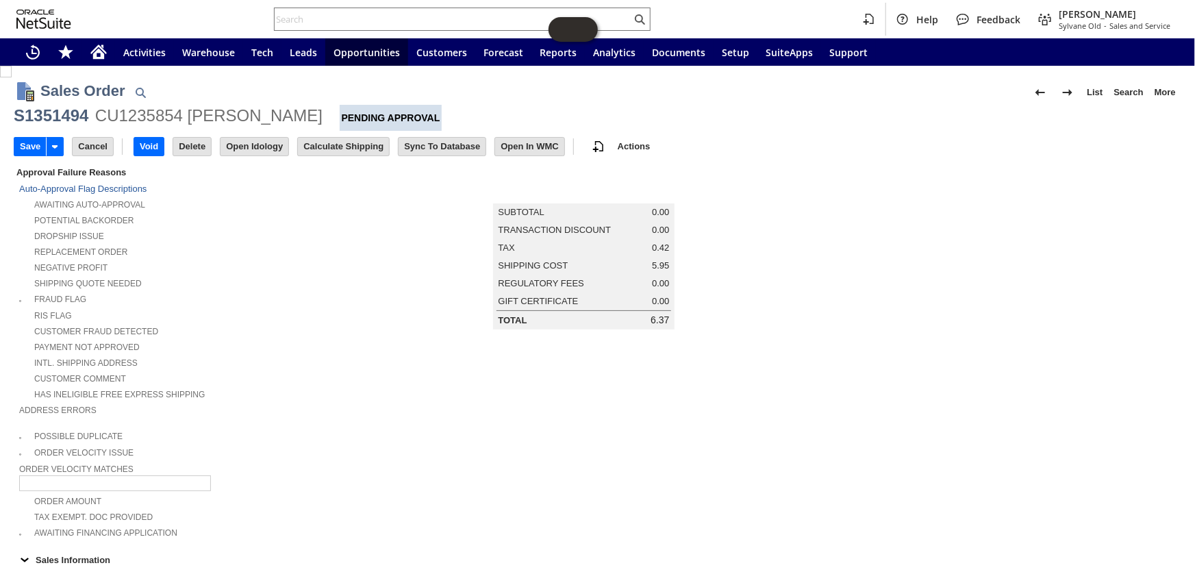
scroll to position [0, 0]
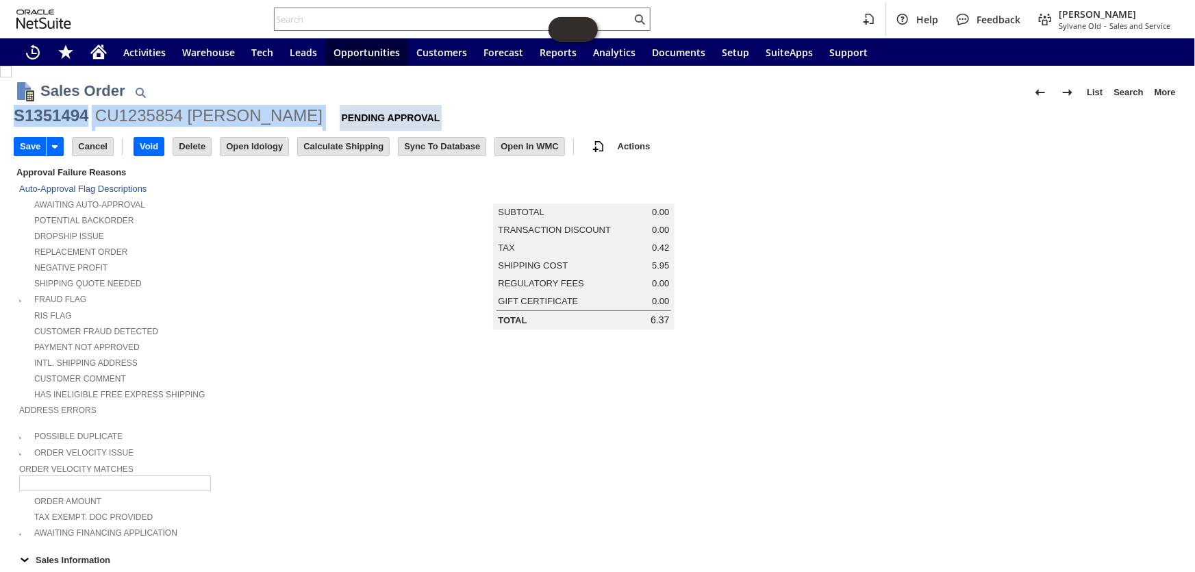
drag, startPoint x: 294, startPoint y: 116, endPoint x: 10, endPoint y: 116, distance: 284.8
copy div "S1351494 CU1235854 [PERSON_NAME]"
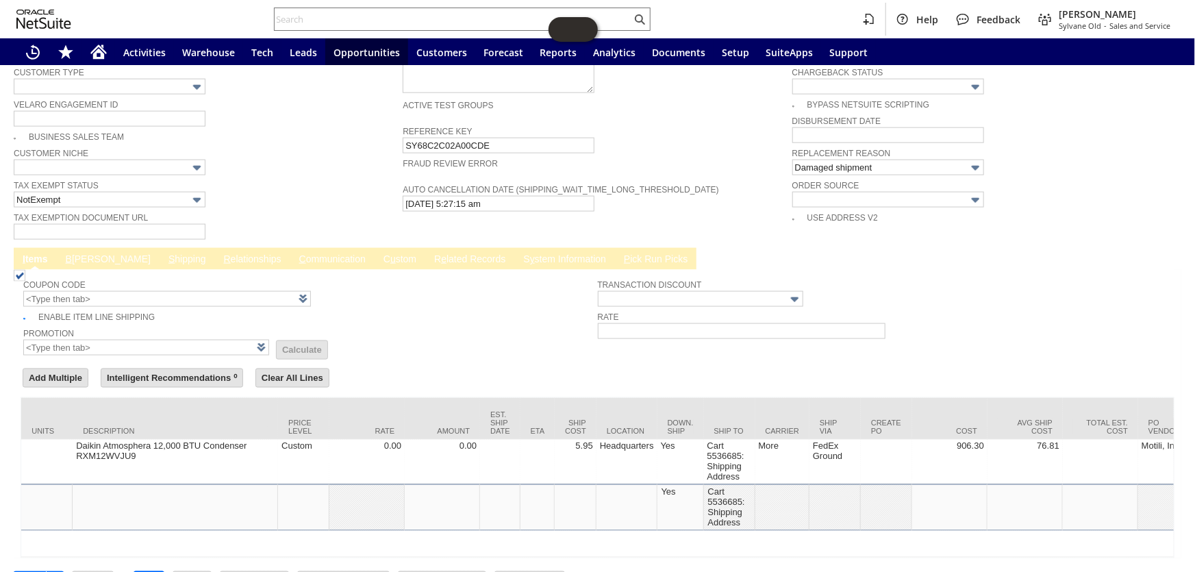
scroll to position [0, 622]
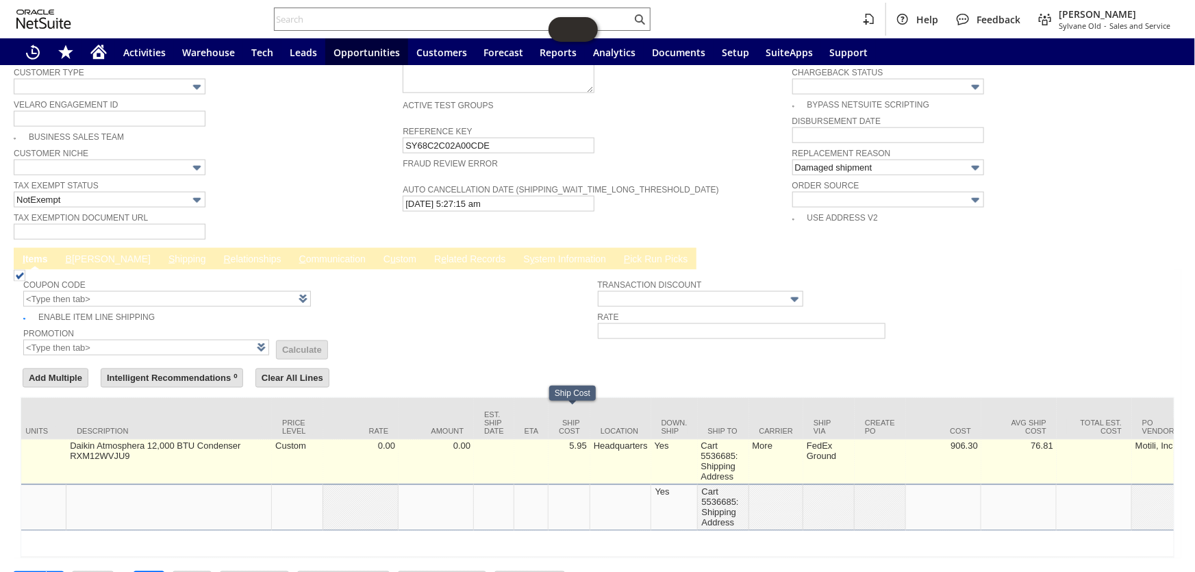
click at [585, 440] on td "5.95" at bounding box center [569, 462] width 42 height 45
type input "5.95"
type input "OK"
type input "Make Copy"
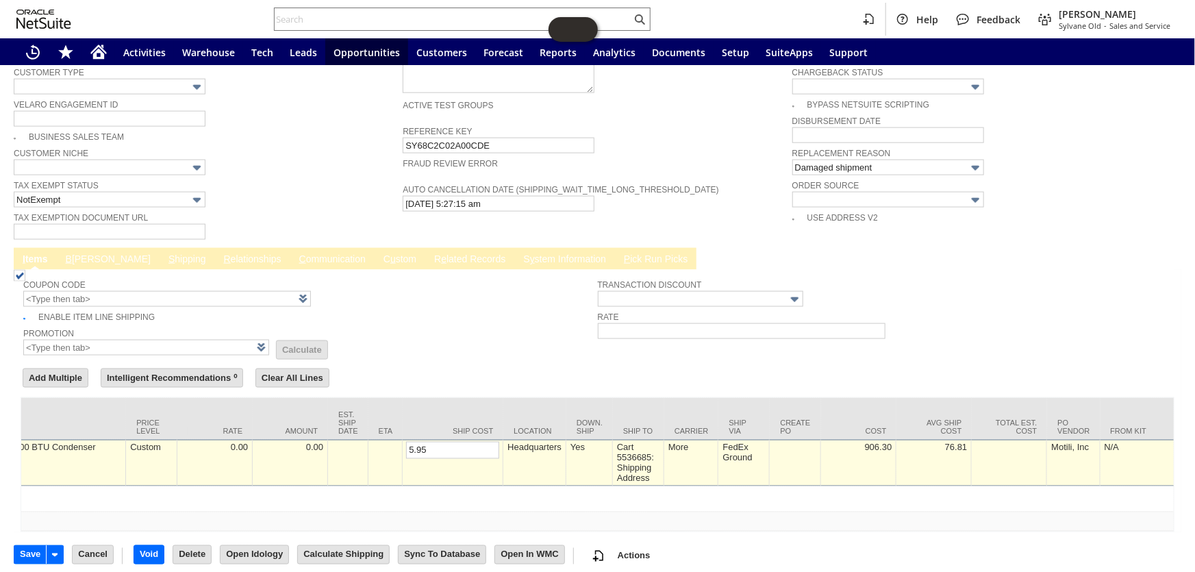
scroll to position [919, 0]
